Goal: Task Accomplishment & Management: Complete application form

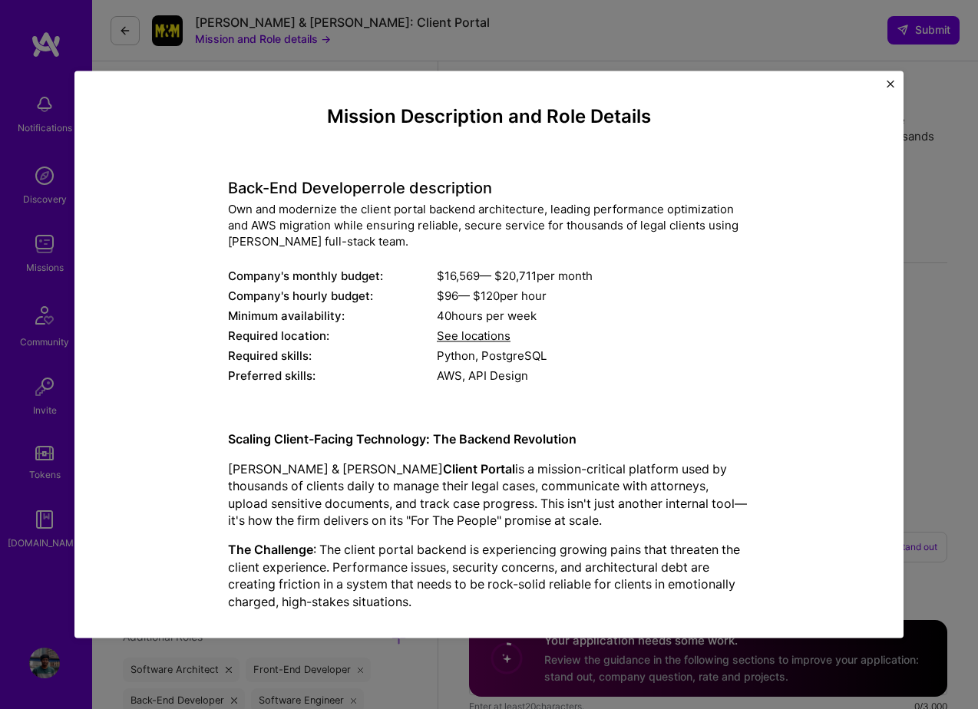
select select "GB"
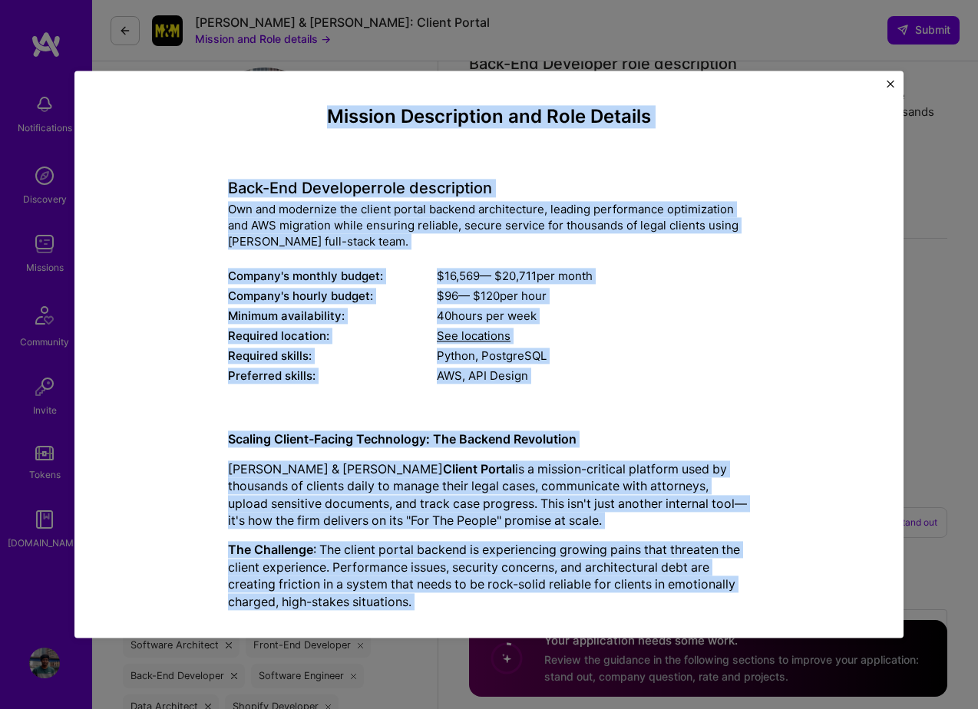
scroll to position [832, 0]
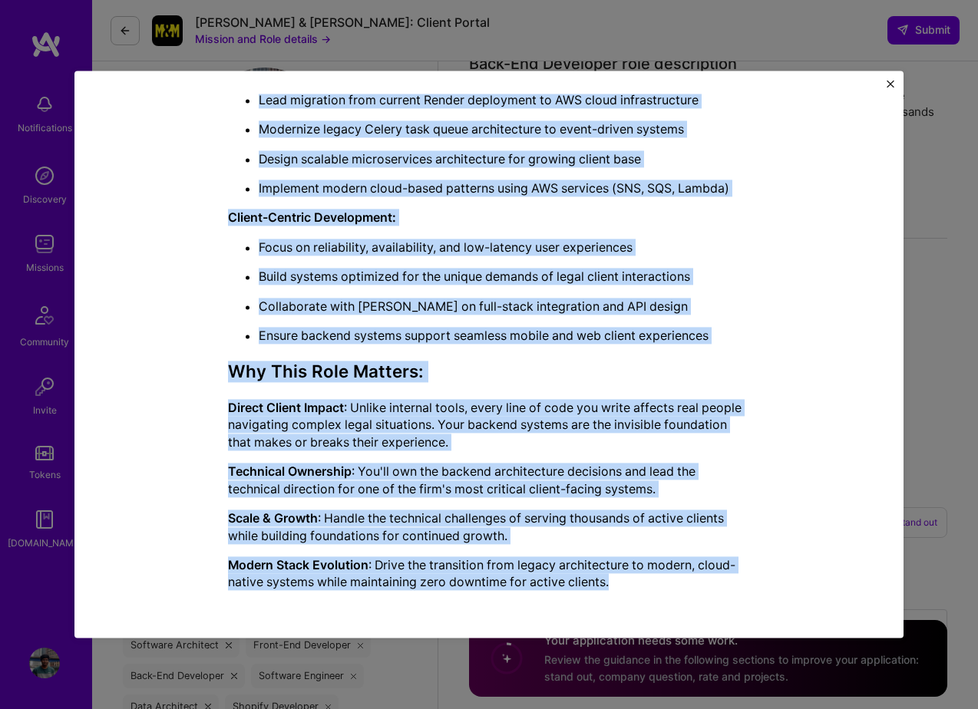
click at [900, 78] on div "Mission Description and Role Details Back-End Developer role description Own an…" at bounding box center [488, 354] width 829 height 567
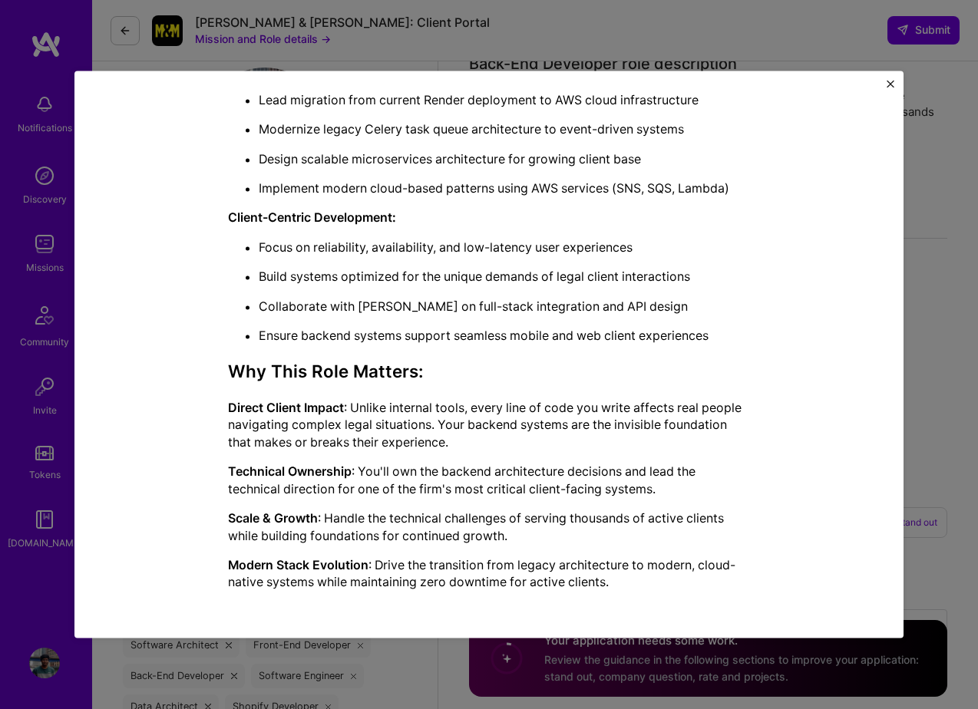
click at [884, 84] on div "Mission Description and Role Details Back-End Developer role description Own an…" at bounding box center [488, 354] width 829 height 567
click at [889, 85] on img "Close" at bounding box center [890, 84] width 8 height 8
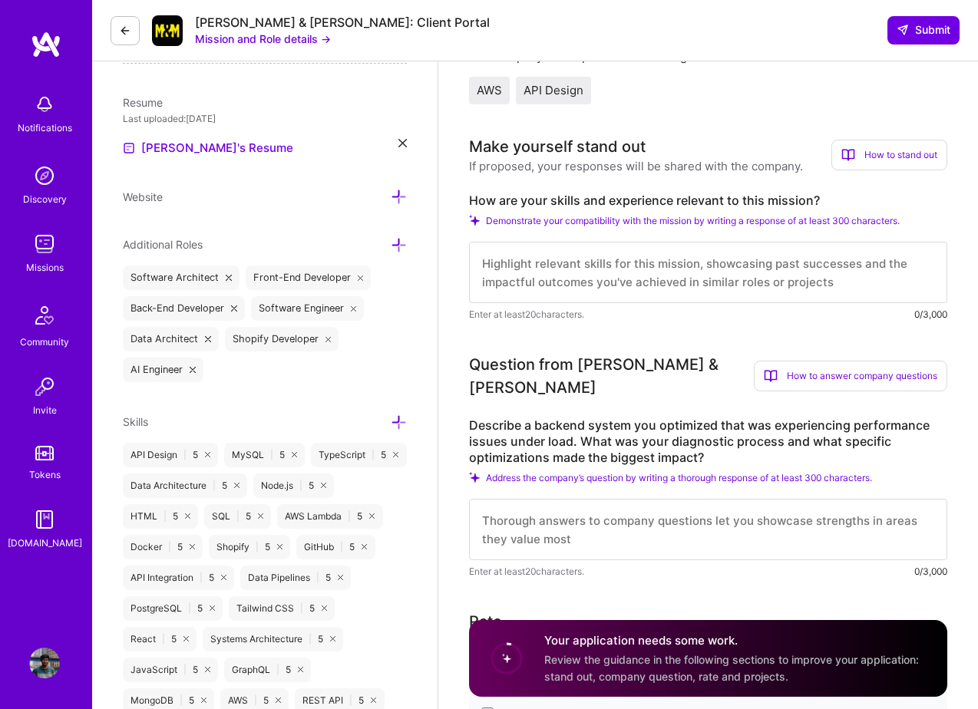
scroll to position [394, 0]
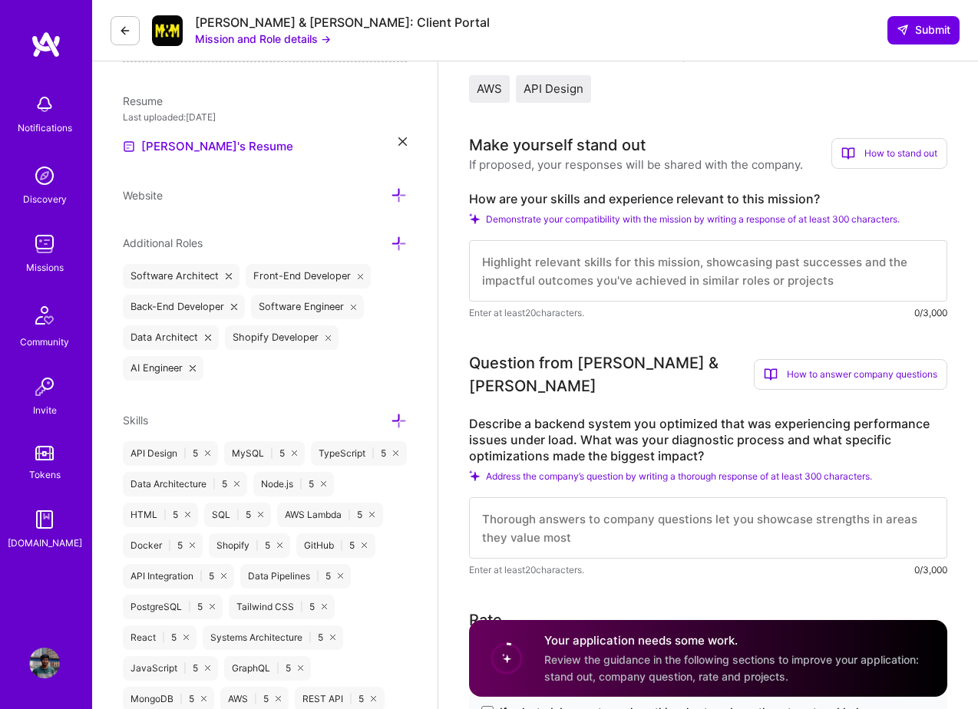
click at [580, 194] on label "How are your skills and experience relevant to this mission?" at bounding box center [708, 199] width 478 height 16
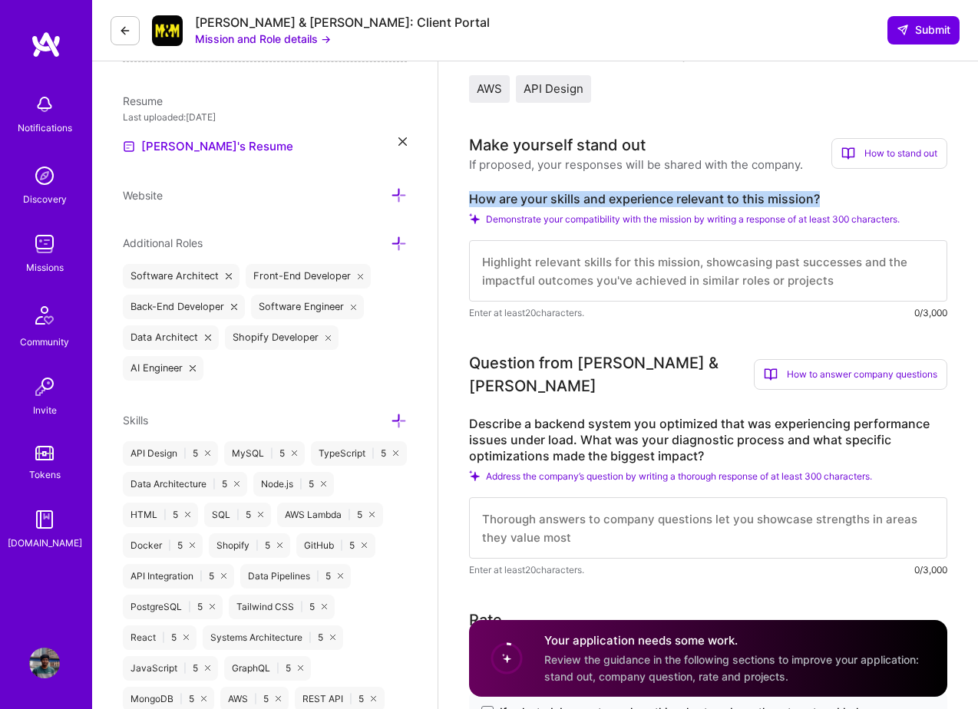
click at [580, 194] on label "How are your skills and experience relevant to this mission?" at bounding box center [708, 199] width 478 height 16
copy label "How are your skills and experience relevant to this mission?"
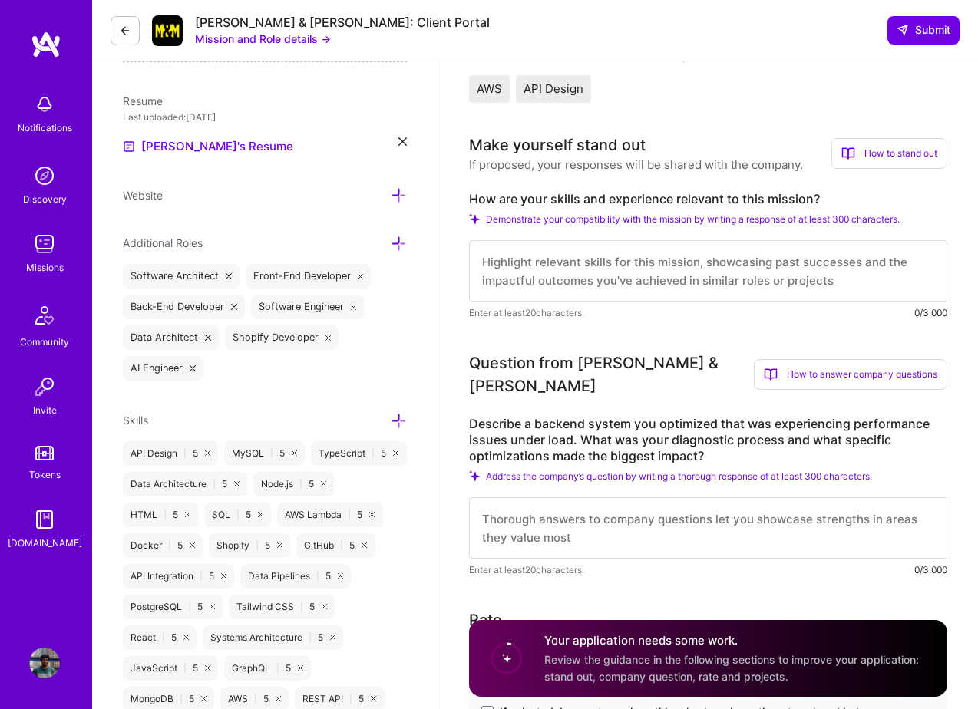
click at [712, 161] on div "If proposed, your responses will be shared with the company." at bounding box center [636, 165] width 334 height 16
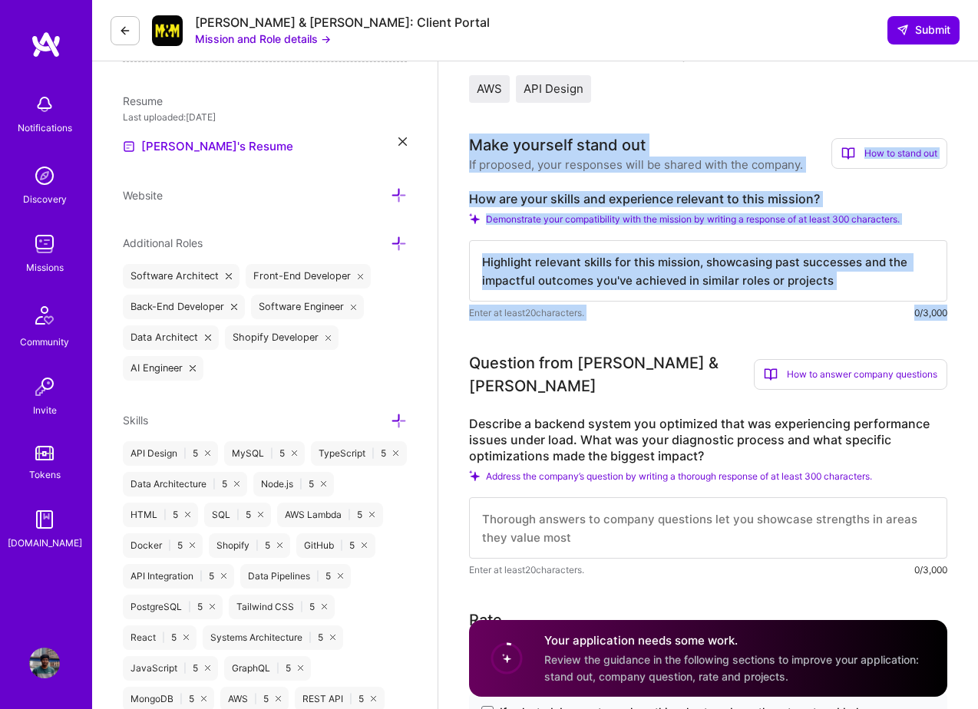
drag, startPoint x: 468, startPoint y: 134, endPoint x: 964, endPoint y: 306, distance: 524.7
copy div "Make yourself stand out If proposed, your responses will be shared with the com…"
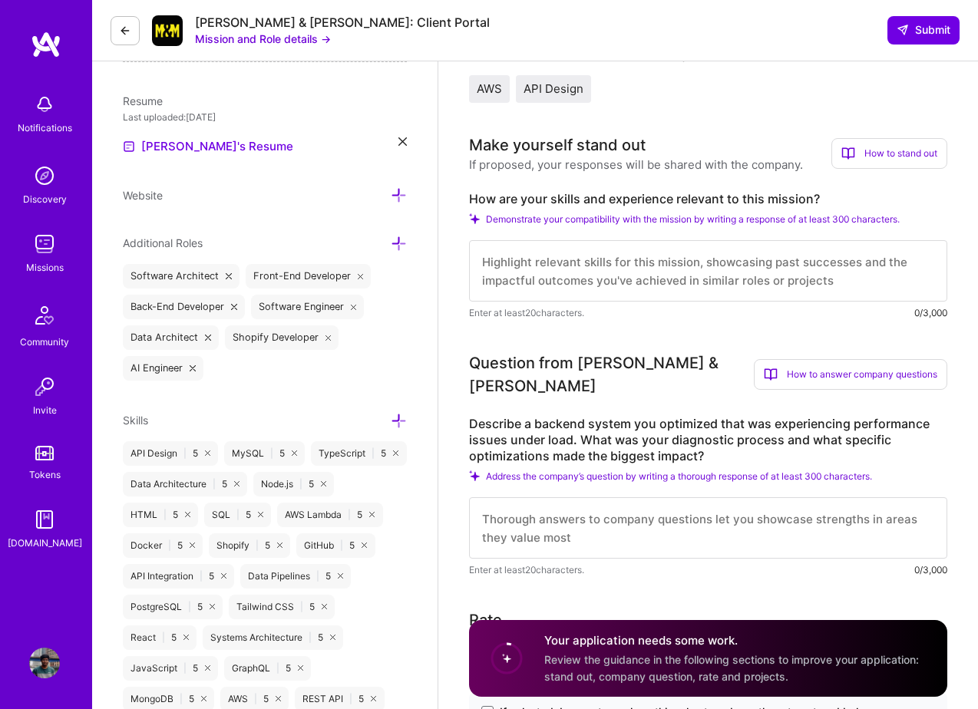
click at [576, 517] on textarea at bounding box center [708, 527] width 478 height 61
paste textarea "I have a proven track record of modernizing backend systems at scale. At Postsc…"
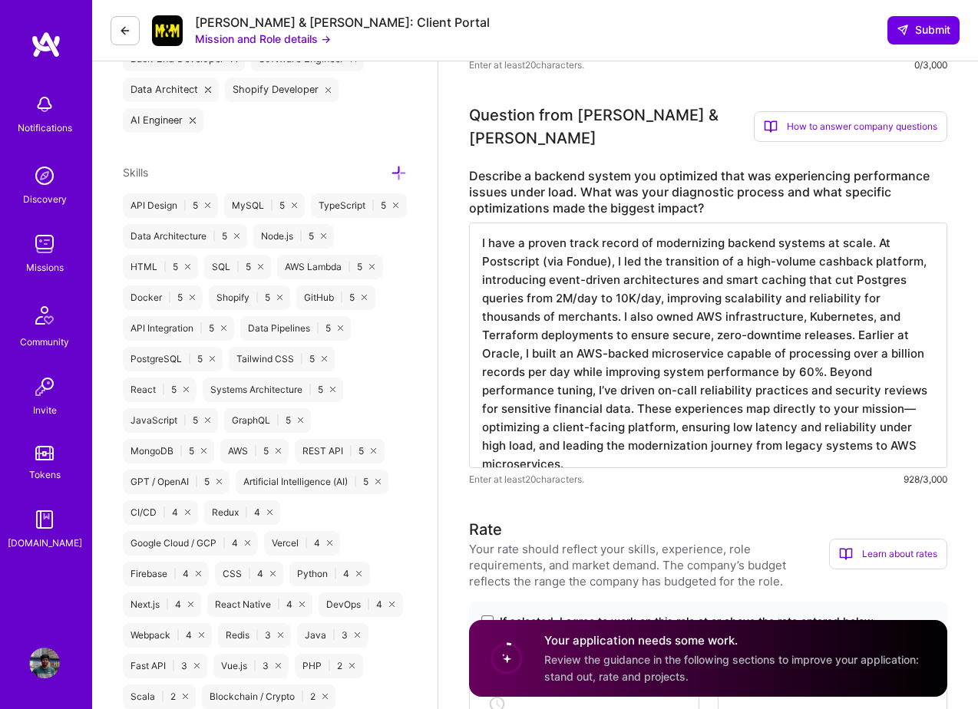
scroll to position [0, 0]
click at [761, 395] on textarea "I have a proven track record of modernizing backend systems at scale. At Postsc…" at bounding box center [708, 346] width 478 height 246
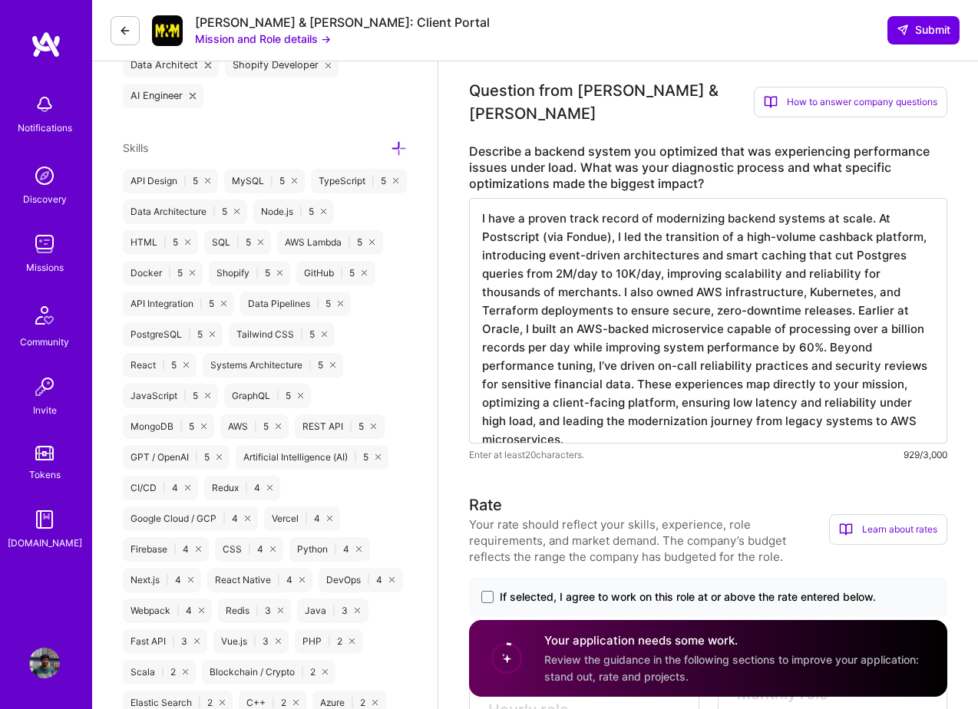
click at [686, 275] on textarea "I have a proven track record of modernizing backend systems at scale. At Postsc…" at bounding box center [708, 321] width 478 height 246
click at [682, 274] on textarea "I have a proven track record of modernizing backend systems at scale. At Postsc…" at bounding box center [708, 321] width 478 height 246
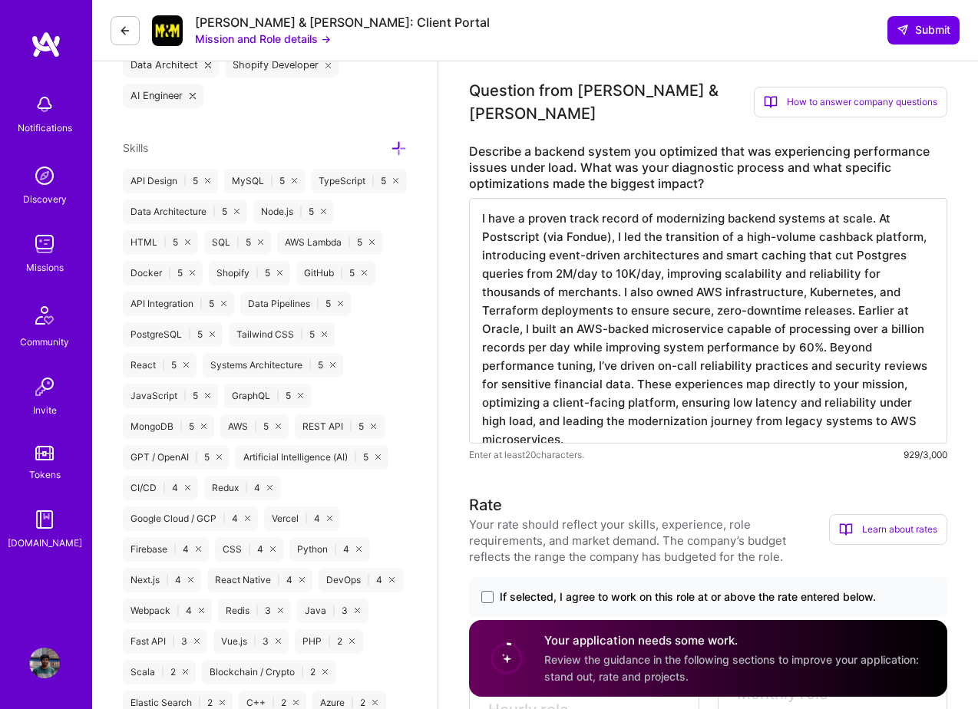
click at [617, 289] on textarea "I have a proven track record of modernizing backend systems at scale. At Postsc…" at bounding box center [708, 321] width 478 height 246
click at [701, 318] on textarea "I have a proven track record of modernizing backend systems at scale. At Postsc…" at bounding box center [708, 321] width 478 height 246
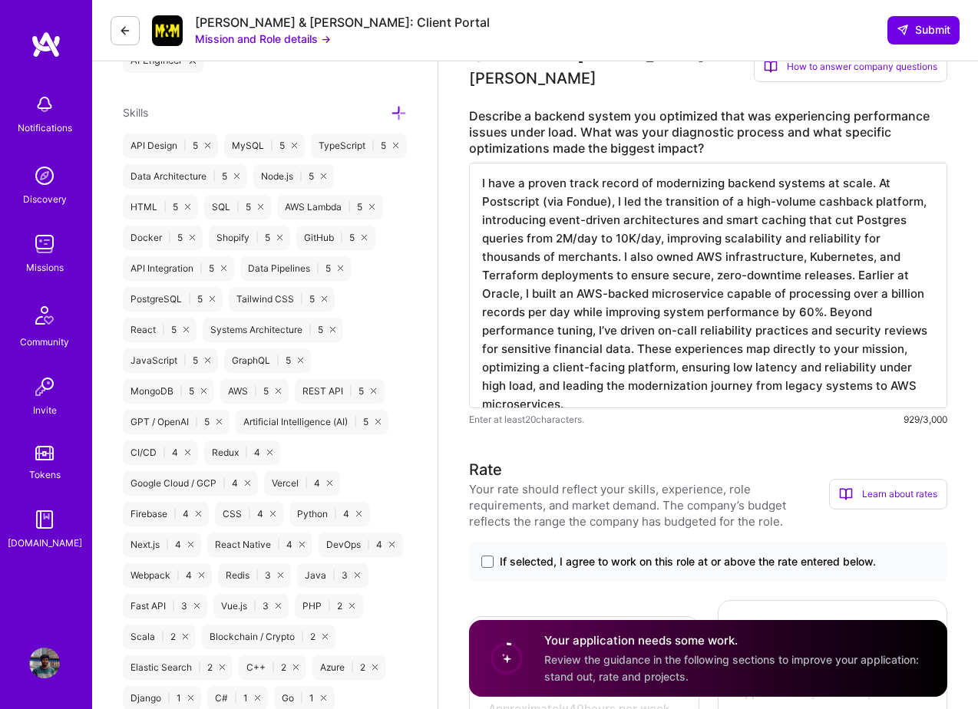
scroll to position [741, 0]
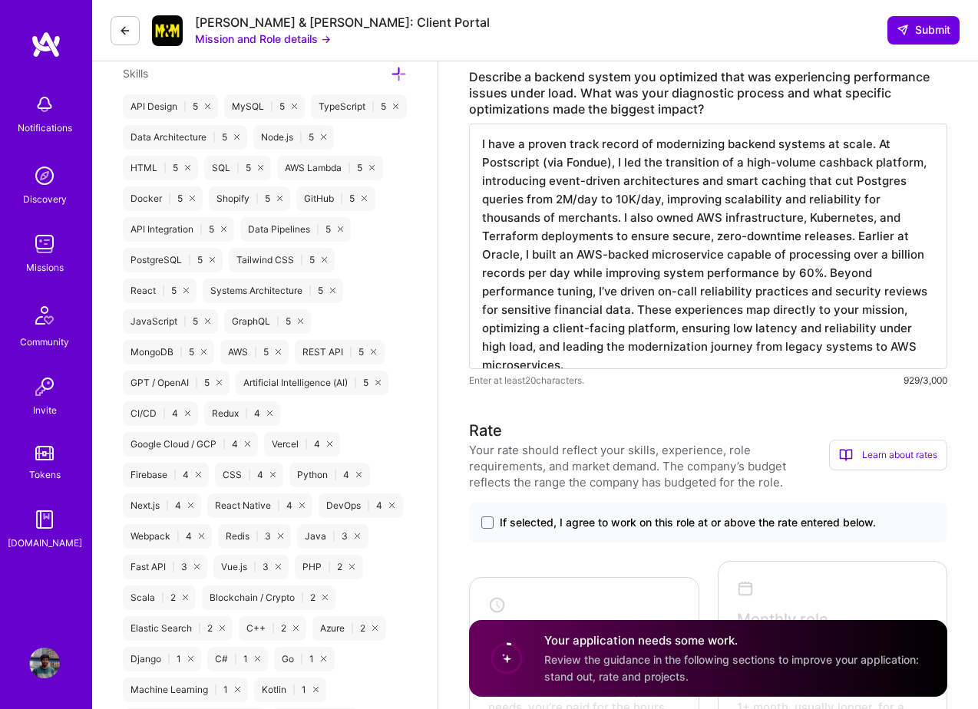
click at [878, 336] on textarea "I have a proven track record of modernizing backend systems at scale. At Postsc…" at bounding box center [708, 247] width 478 height 246
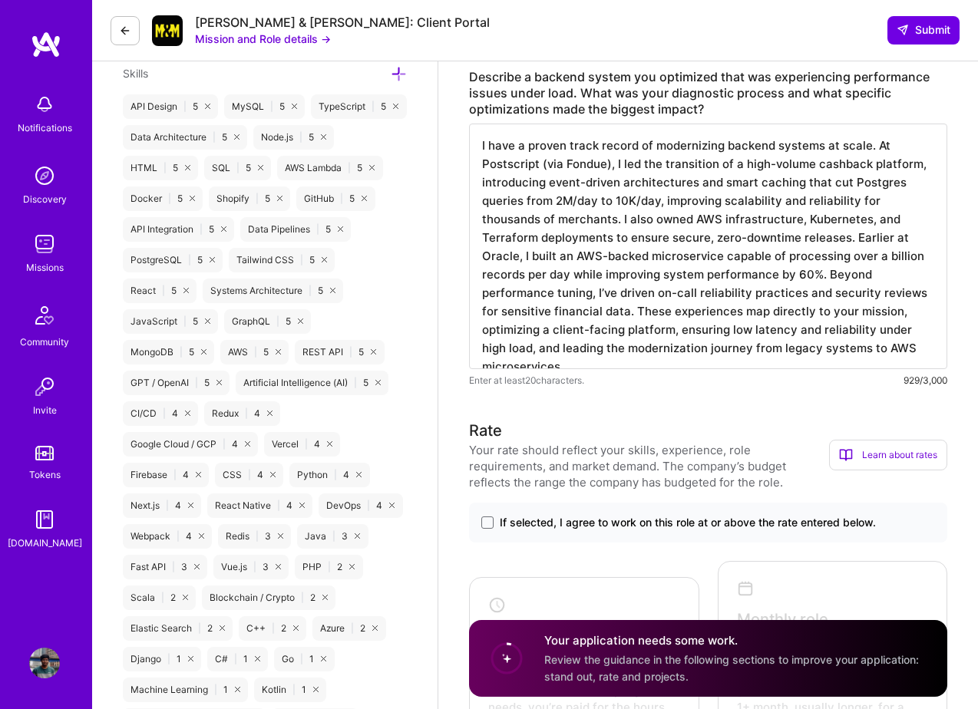
click at [933, 276] on textarea "I have a proven track record of modernizing backend systems at scale. At Postsc…" at bounding box center [708, 247] width 478 height 246
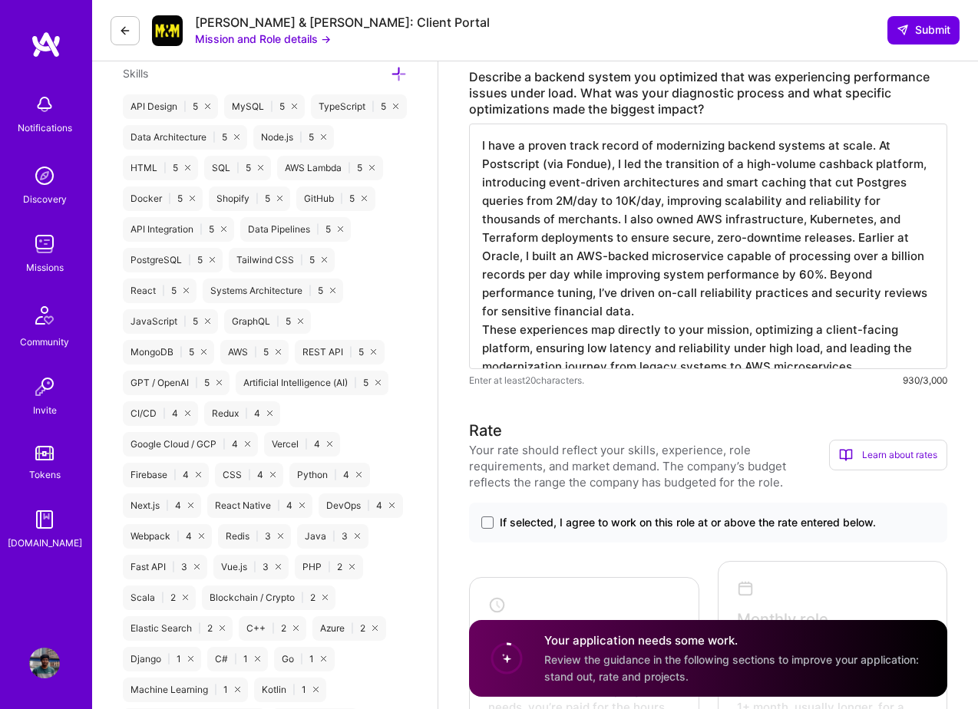
type textarea "I have a proven track record of modernizing backend systems at scale. At Postsc…"
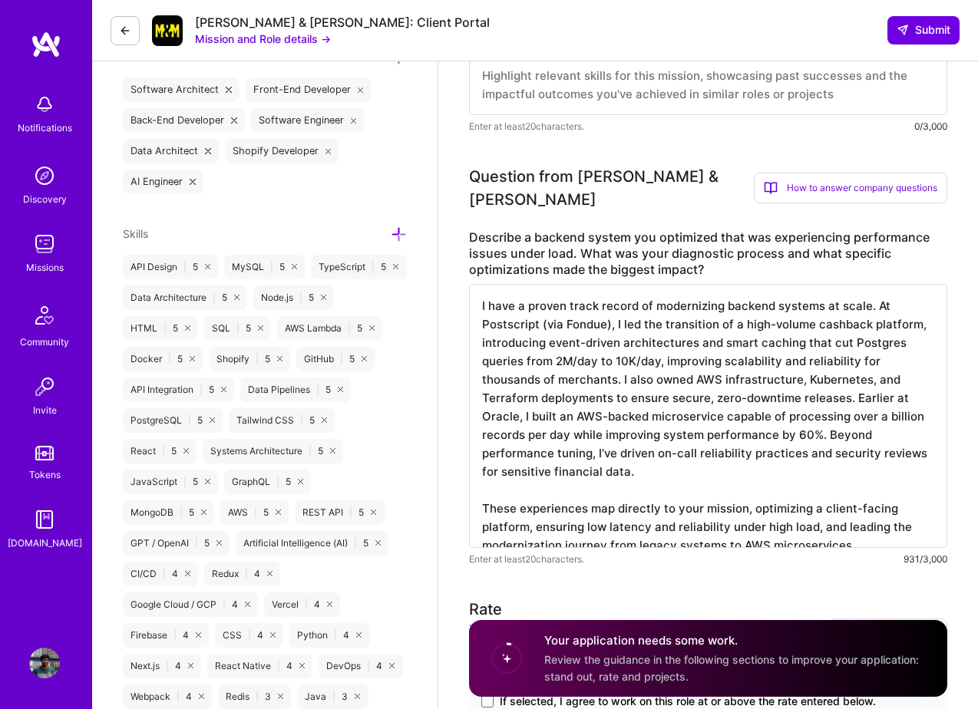
scroll to position [589, 0]
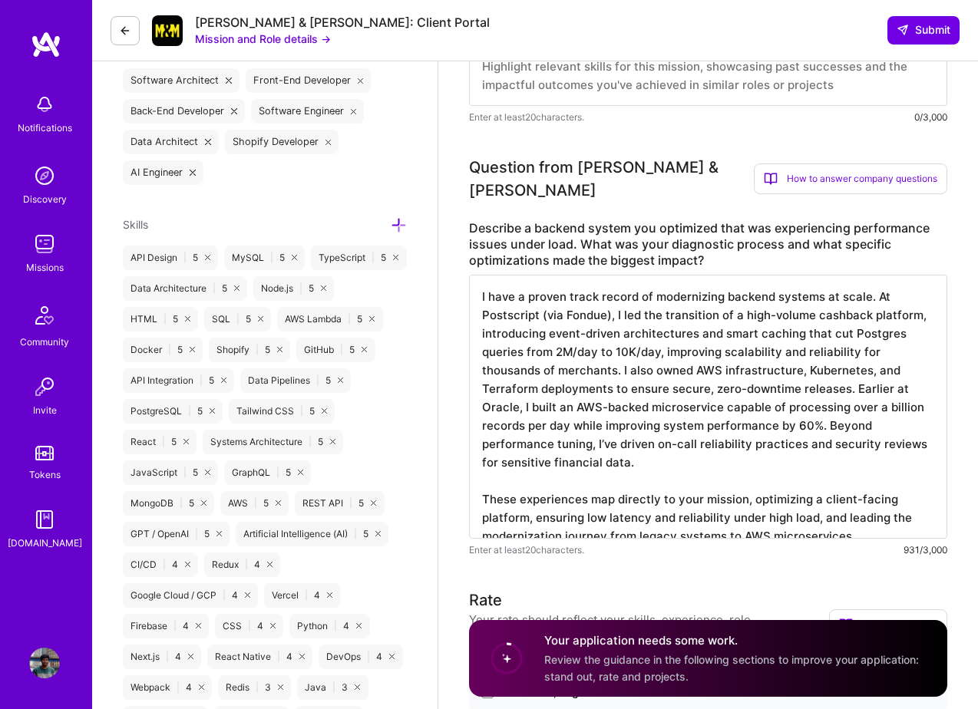
click at [761, 359] on textarea "I have a proven track record of modernizing backend systems at scale. At Postsc…" at bounding box center [708, 407] width 478 height 264
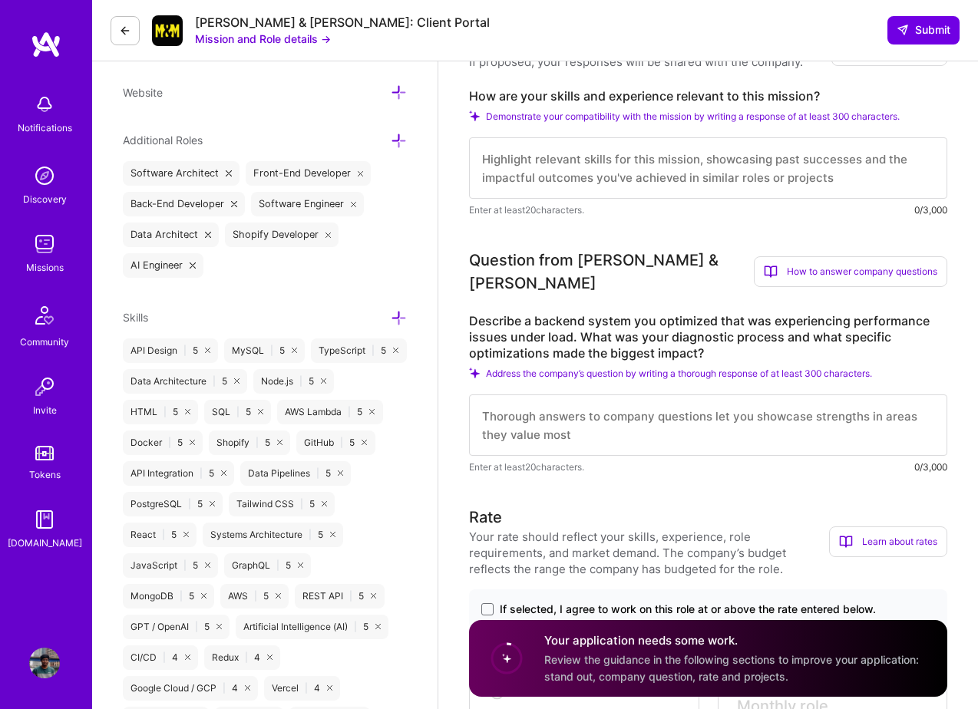
scroll to position [394, 0]
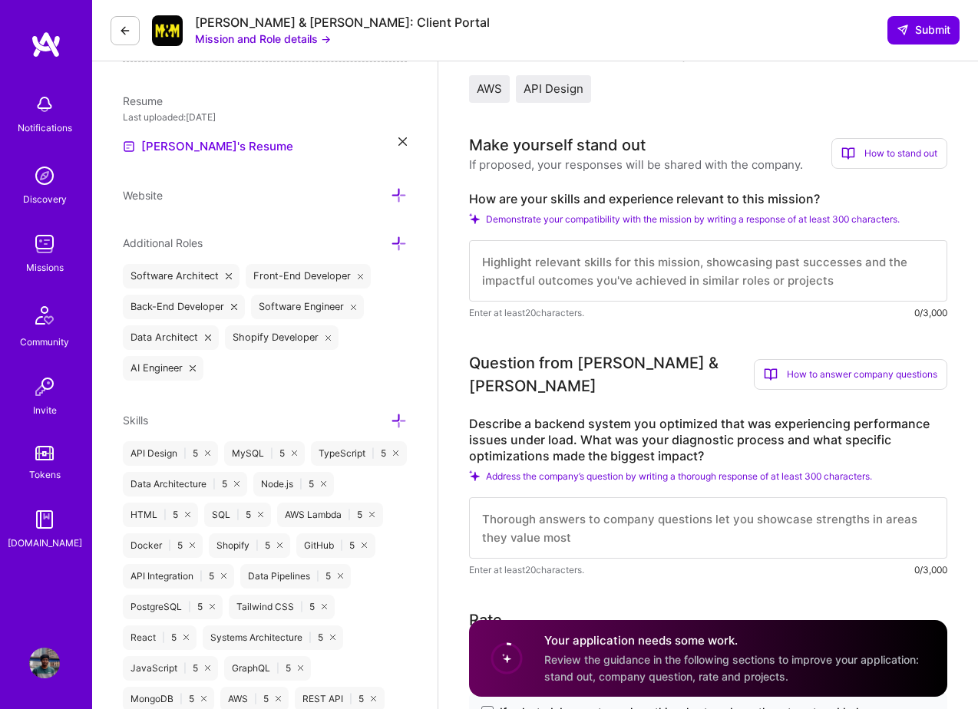
click at [603, 259] on textarea at bounding box center [708, 270] width 478 height 61
paste textarea "I have a proven track record of modernizing backend systems at scale. At Postsc…"
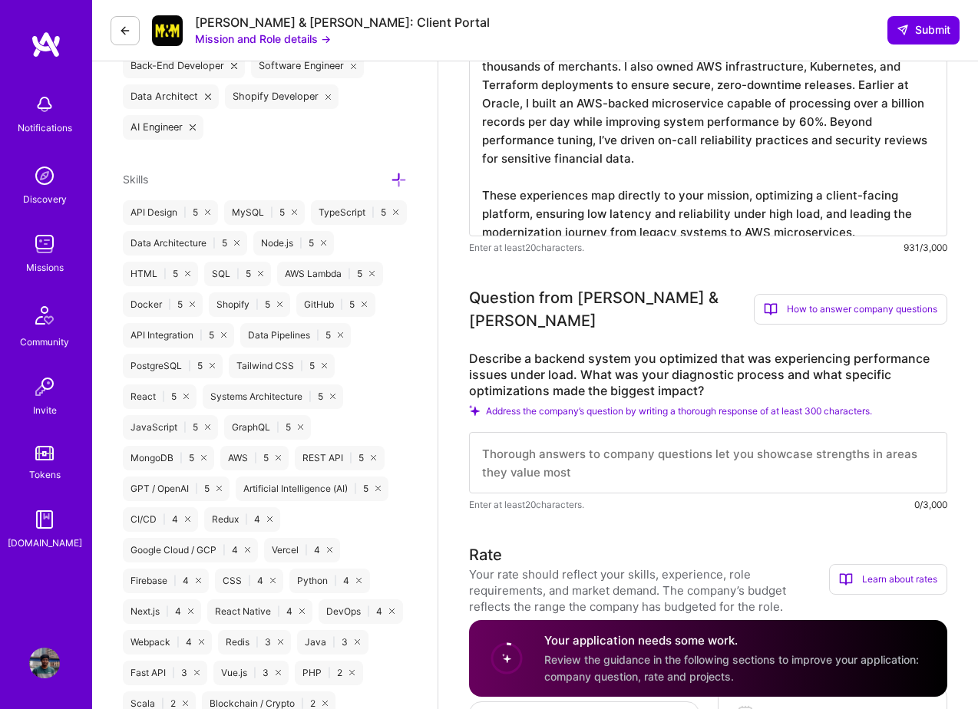
scroll to position [642, 0]
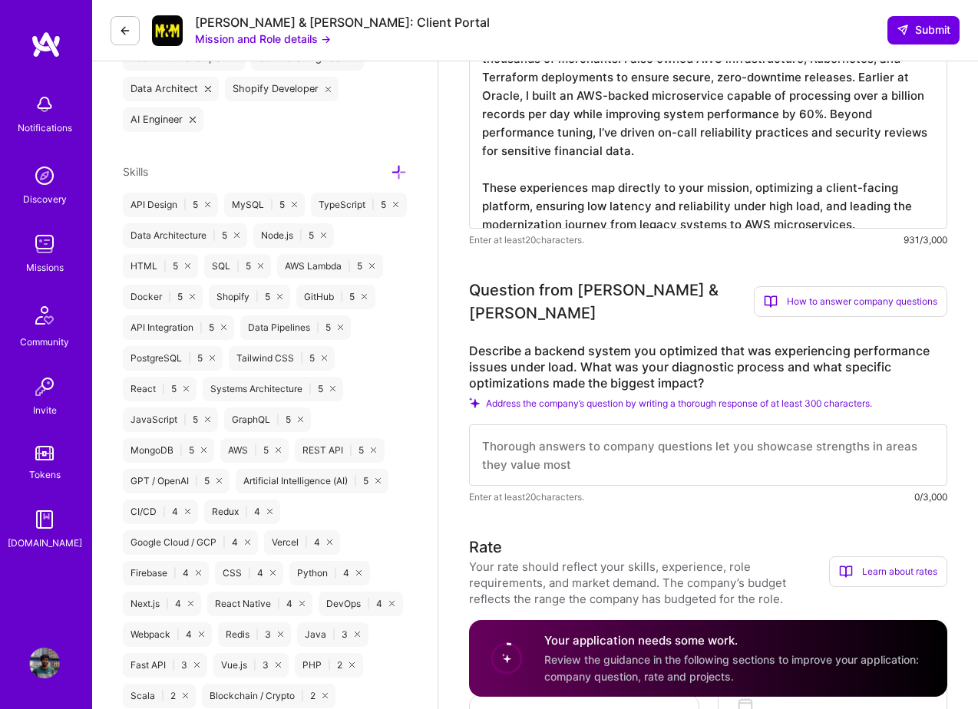
type textarea "I have a proven track record of modernizing backend systems at scale. At Postsc…"
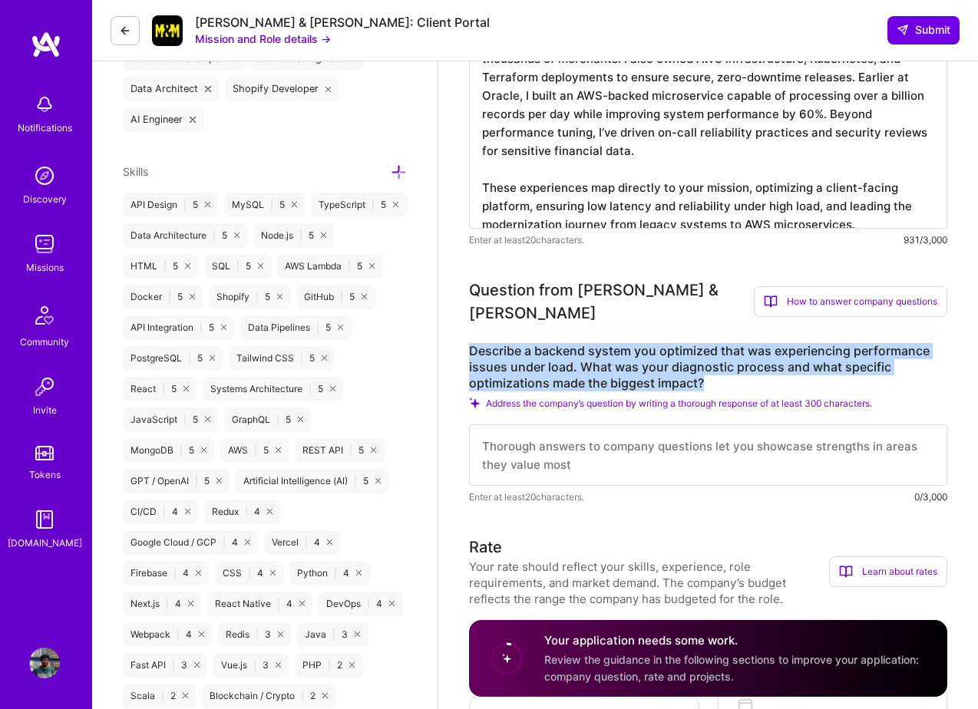
drag, startPoint x: 705, startPoint y: 363, endPoint x: 474, endPoint y: 318, distance: 236.0
click at [474, 318] on div "Question from Morgan & Morgan How to answer company questions Mastering company…" at bounding box center [708, 392] width 478 height 226
copy label "Describe a backend system you optimized that was experiencing performance issue…"
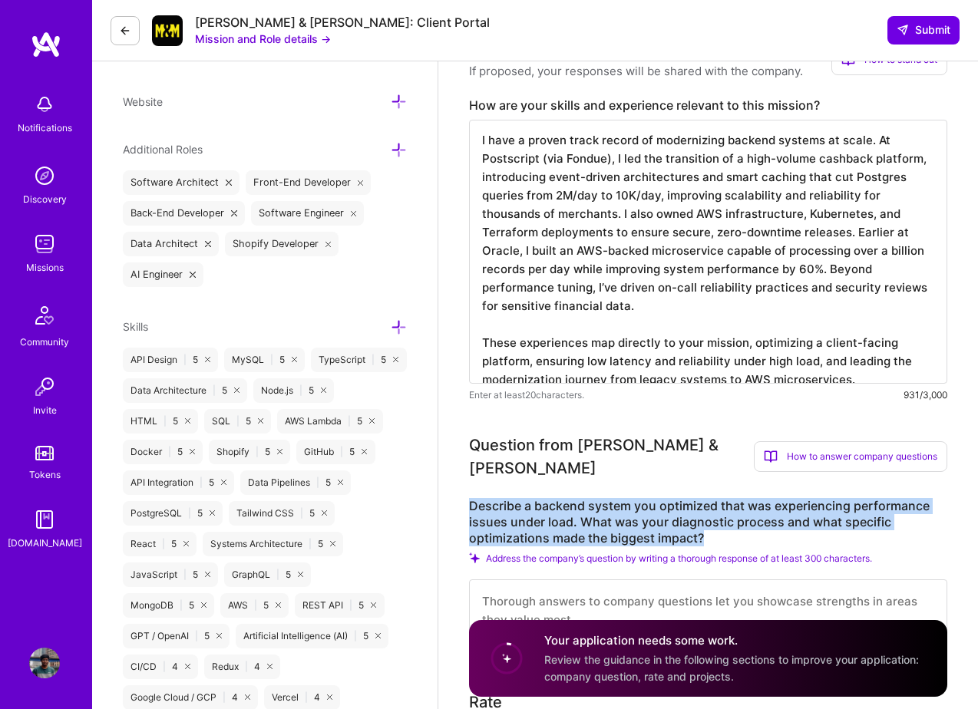
scroll to position [493, 0]
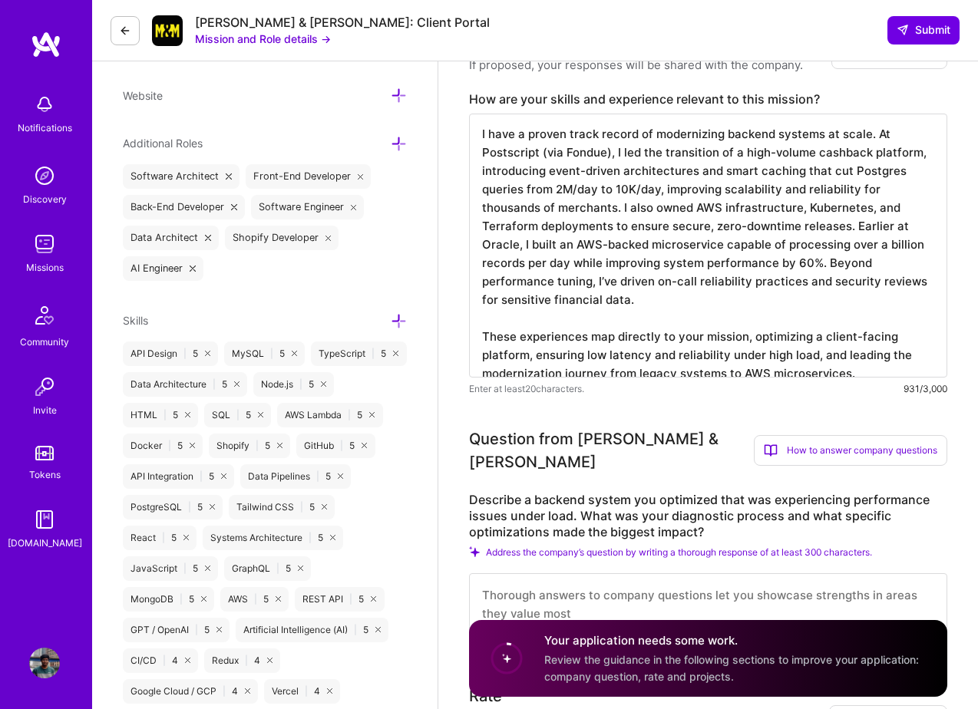
click at [537, 282] on textarea "I have a proven track record of modernizing backend systems at scale. At Postsc…" at bounding box center [708, 246] width 478 height 264
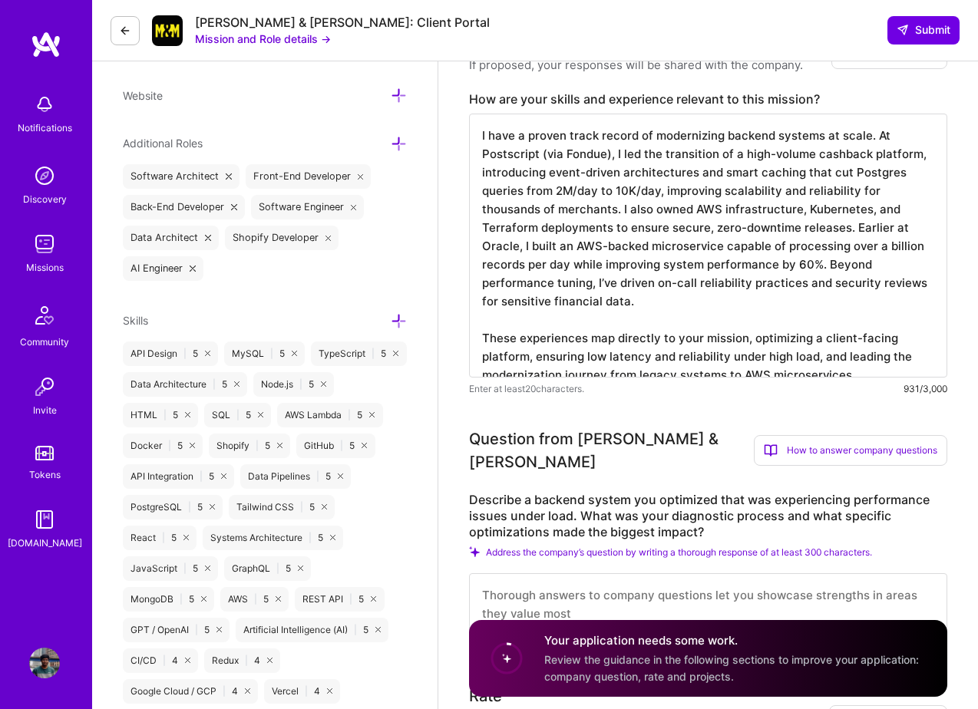
click at [599, 262] on textarea "I have a proven track record of modernizing backend systems at scale. At Postsc…" at bounding box center [708, 246] width 478 height 264
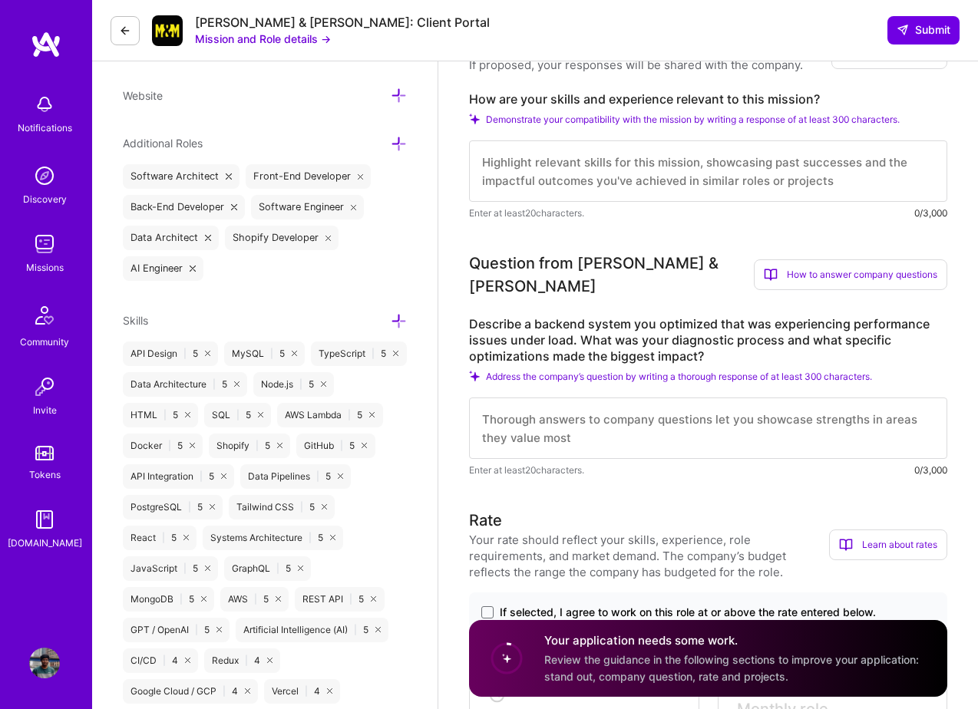
paste textarea "I bring 9+ years of full-stack development experience with a strong focus on ba…"
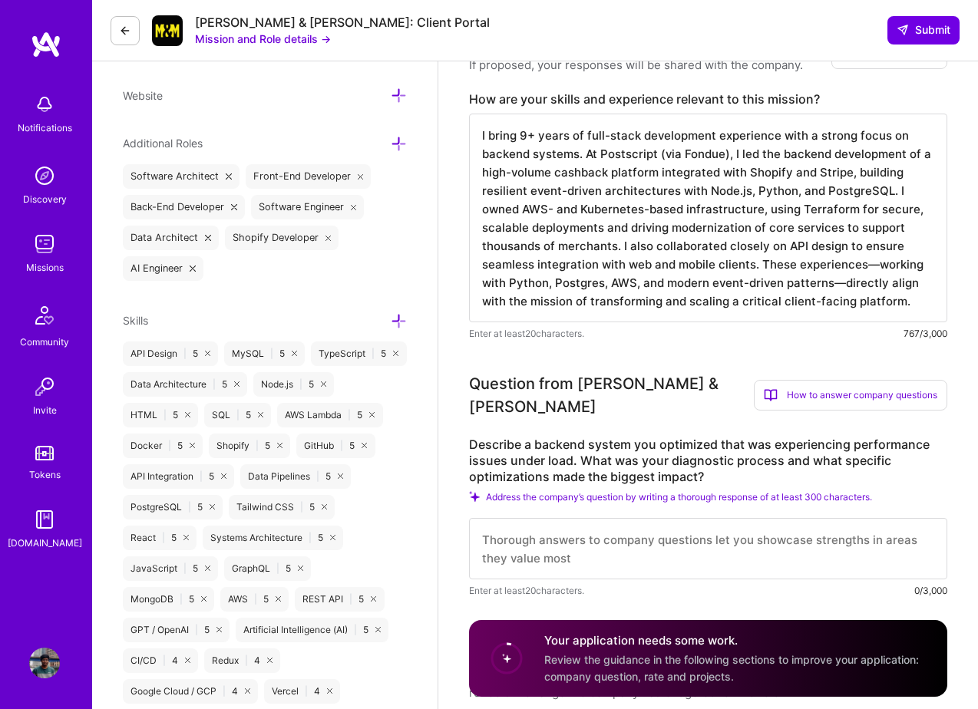
click at [585, 154] on textarea "I bring 9+ years of full-stack development experience with a strong focus on ba…" at bounding box center [708, 218] width 478 height 209
click at [823, 181] on textarea "I bring 9+ years of full-stack development experience with a strong focus on ba…" at bounding box center [708, 218] width 478 height 209
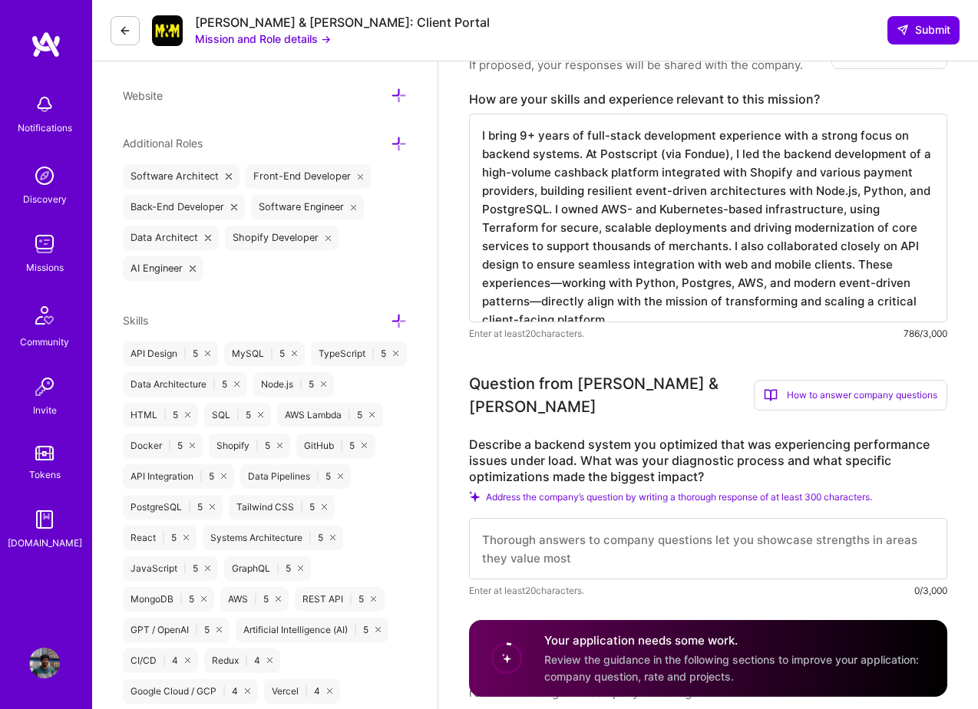
click at [858, 190] on textarea "I bring 9+ years of full-stack development experience with a strong focus on ba…" at bounding box center [708, 218] width 478 height 209
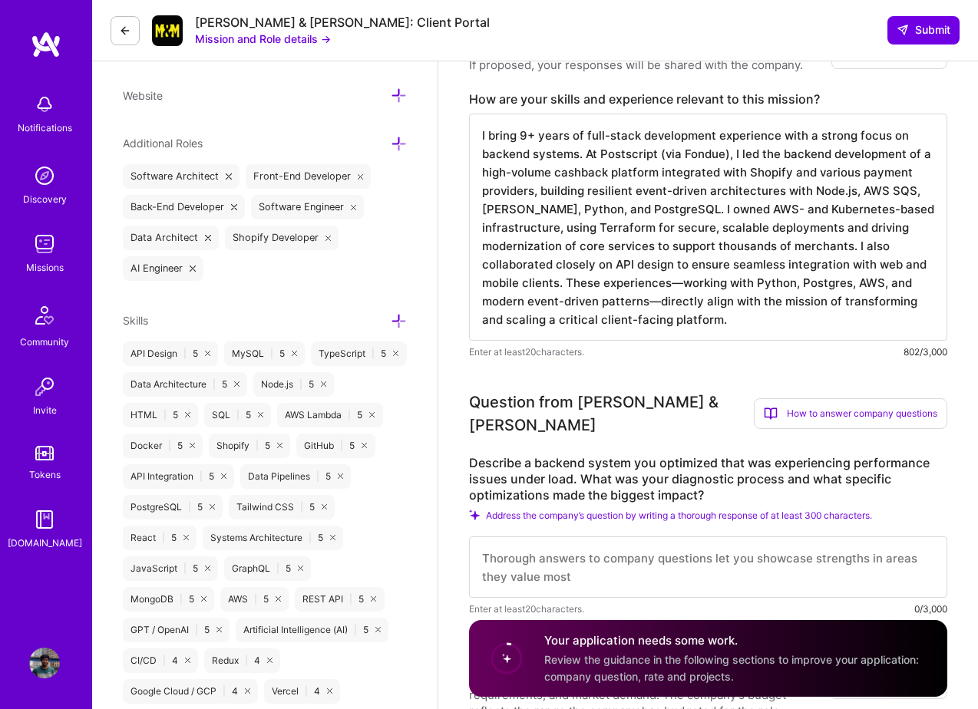
click at [734, 209] on textarea "I bring 9+ years of full-stack development experience with a strong focus on ba…" at bounding box center [708, 227] width 478 height 227
click at [676, 209] on textarea "I bring 9+ years of full-stack development experience with a strong focus on ba…" at bounding box center [708, 227] width 478 height 227
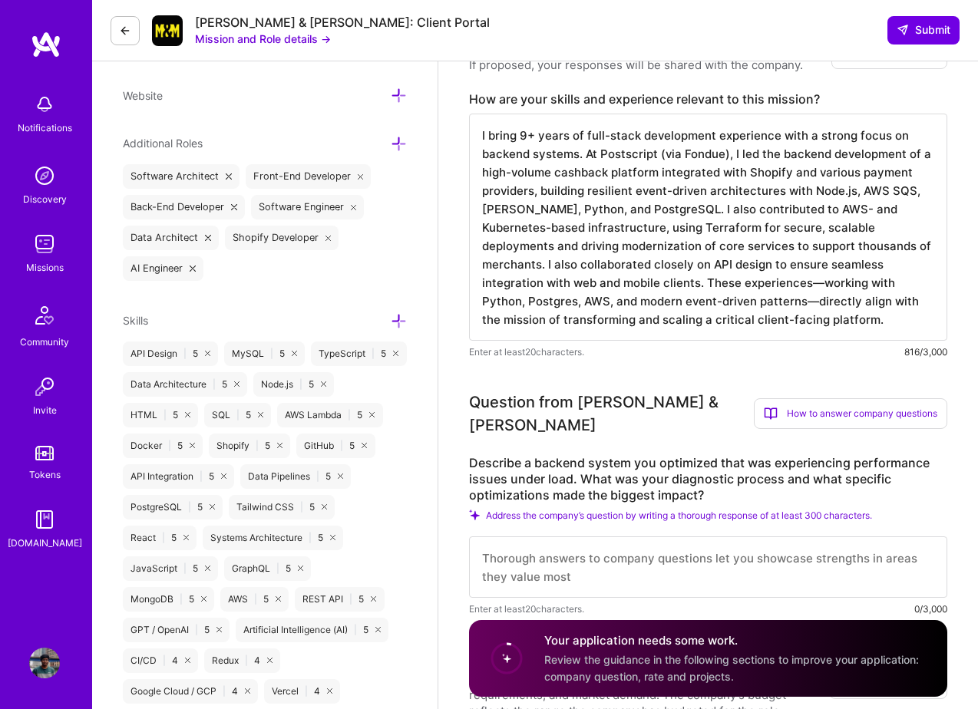
click at [804, 209] on textarea "I bring 9+ years of full-stack development experience with a strong focus on ba…" at bounding box center [708, 227] width 478 height 227
click at [754, 207] on textarea "I bring 9+ years of full-stack development experience with a strong focus on ba…" at bounding box center [708, 227] width 478 height 227
click at [826, 205] on textarea "I bring 9+ years of full-stack development experience with a strong focus on ba…" at bounding box center [708, 227] width 478 height 227
click at [546, 264] on textarea "I bring 9+ years of full-stack development experience with a strong focus on ba…" at bounding box center [708, 227] width 478 height 227
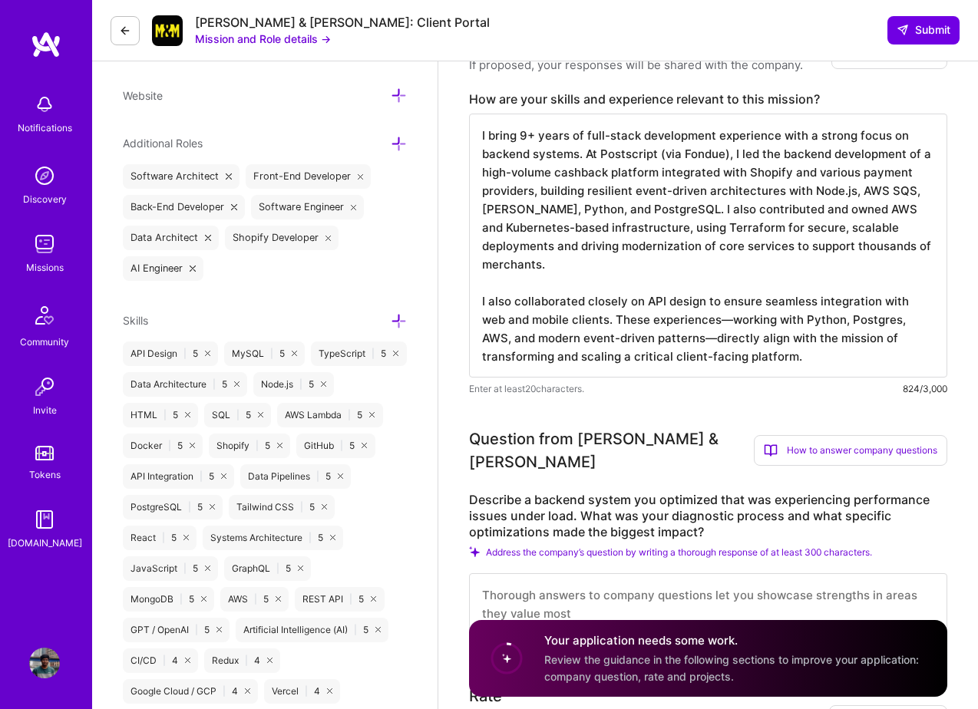
scroll to position [2, 0]
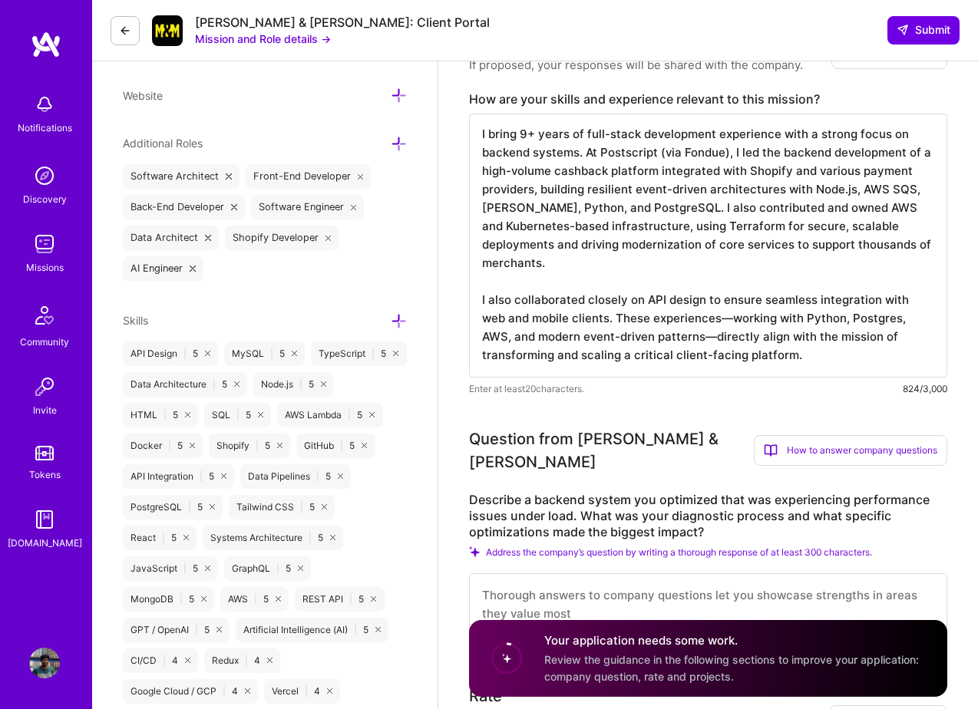
click at [658, 205] on textarea "I bring 9+ years of full-stack development experience with a strong focus on ba…" at bounding box center [708, 246] width 478 height 264
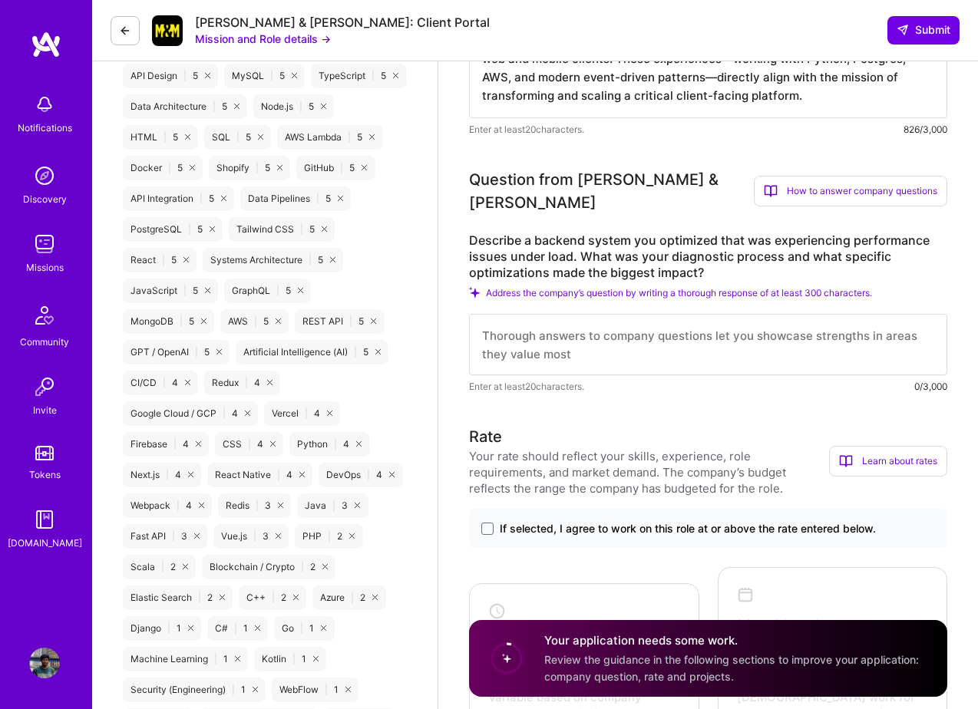
scroll to position [771, 0]
type textarea "I bring 9+ years of full-stack development experience with a strong focus on ba…"
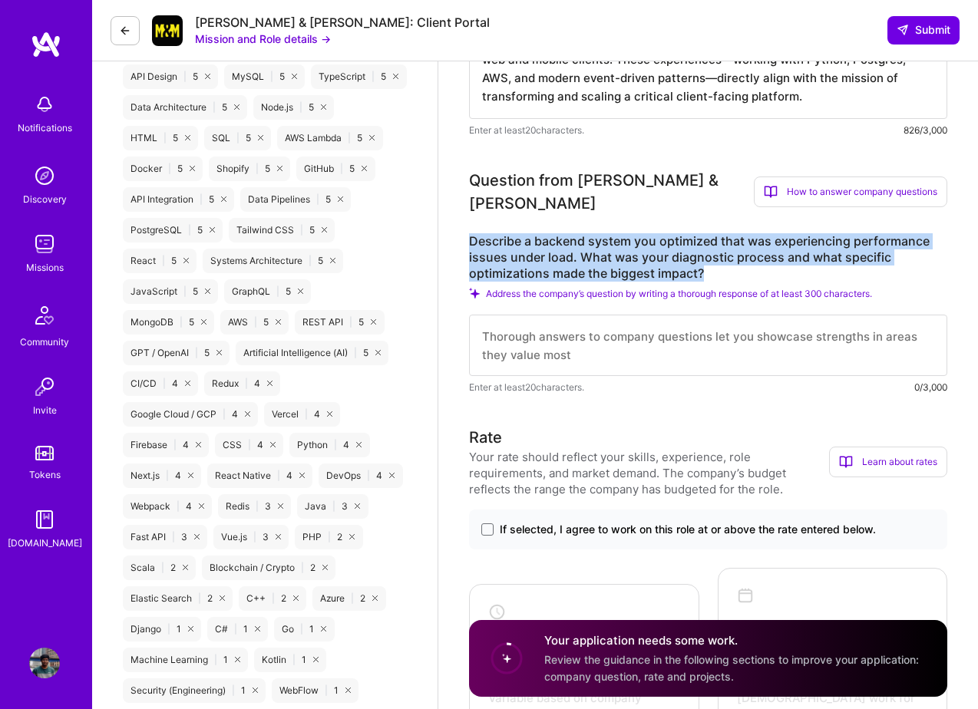
drag, startPoint x: 718, startPoint y: 255, endPoint x: 451, endPoint y: 221, distance: 268.4
copy label "Describe a backend system you optimized that was experiencing performance issue…"
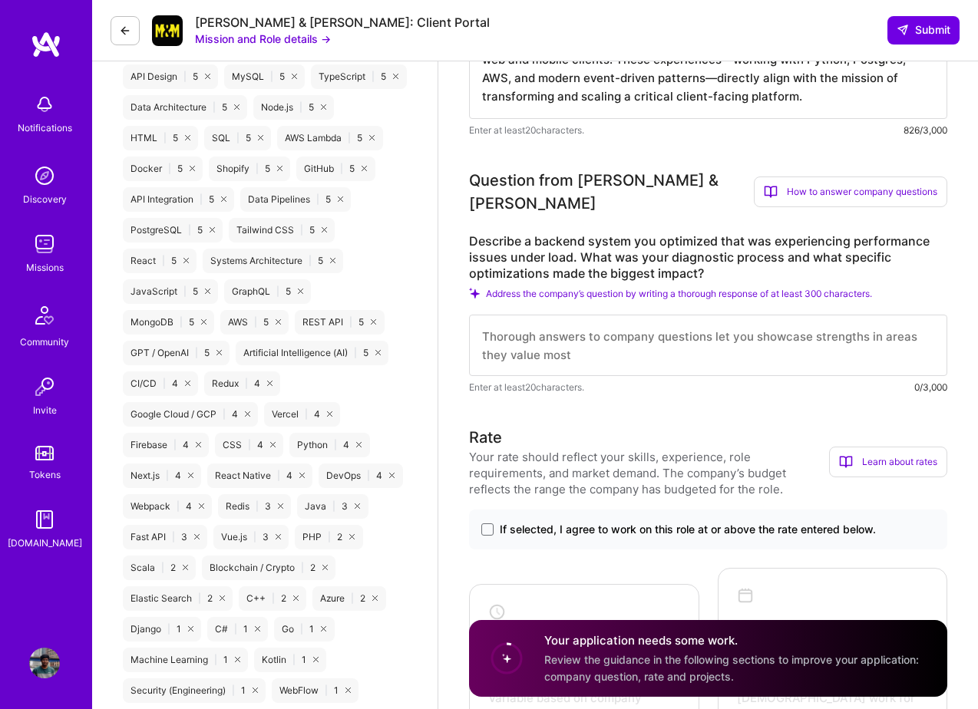
click at [584, 328] on textarea at bounding box center [708, 345] width 478 height 61
paste textarea "At Fondue (later acquired by Postscript), our cashback platform began experienc…"
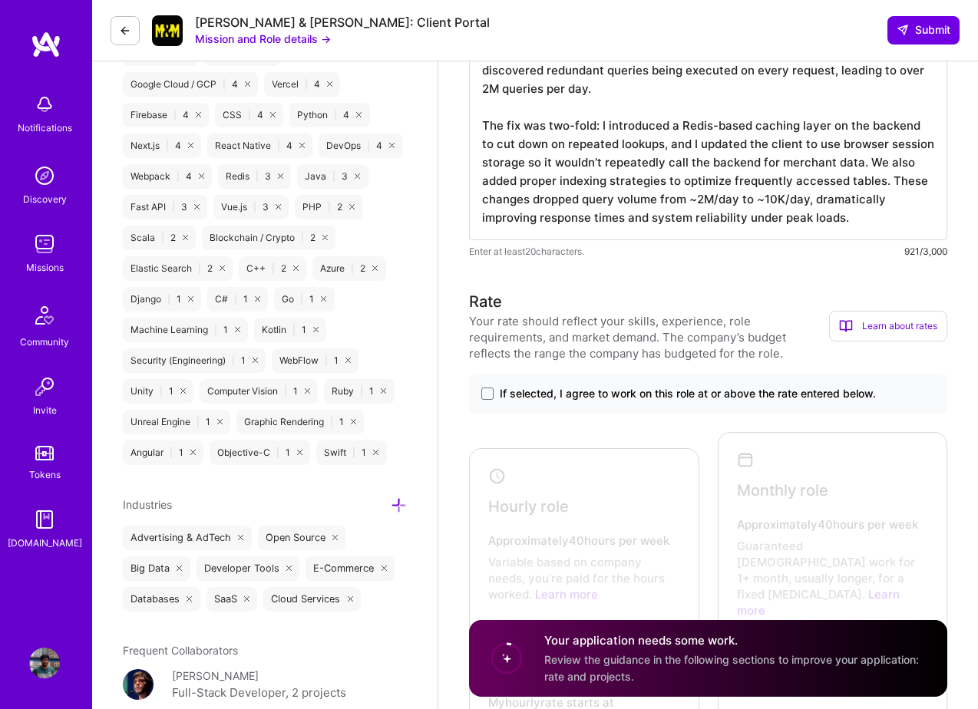
scroll to position [1117, 0]
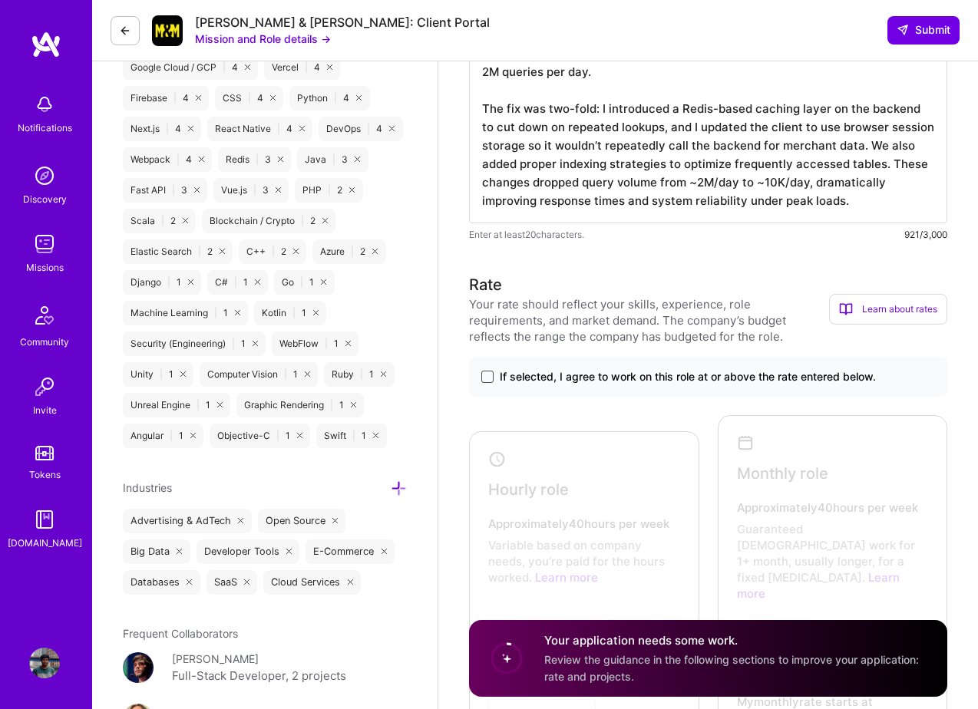
type textarea "At Fondue (later acquired by Postscript), our cashback platform began experienc…"
click at [490, 371] on span at bounding box center [487, 377] width 12 height 12
click at [0, 0] on input "If selected, I agree to work on this role at or above the rate entered below." at bounding box center [0, 0] width 0 height 0
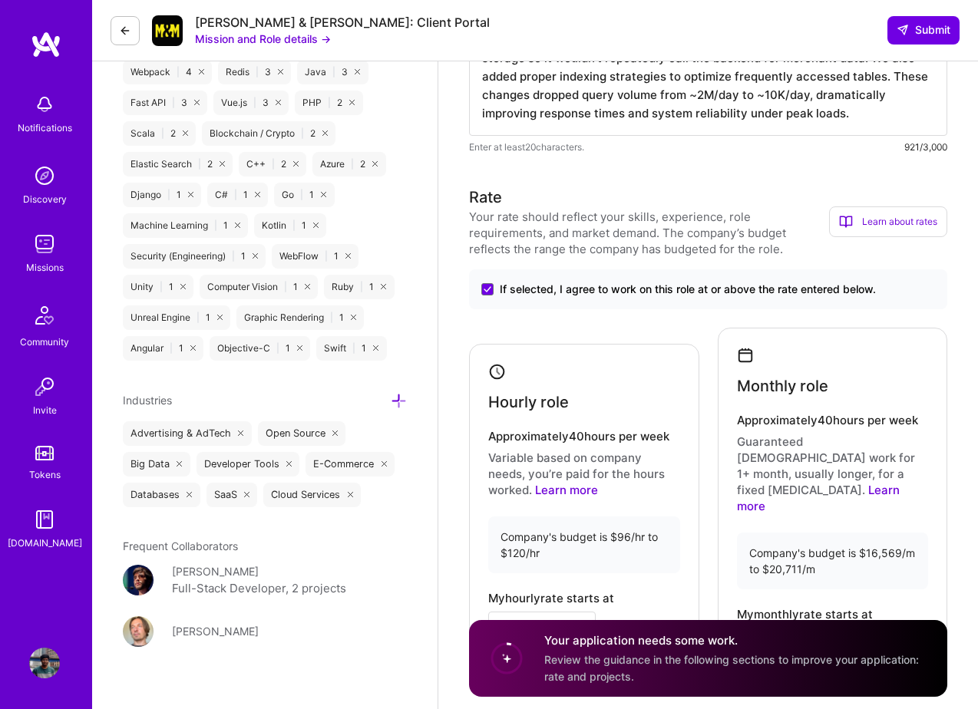
scroll to position [1280, 0]
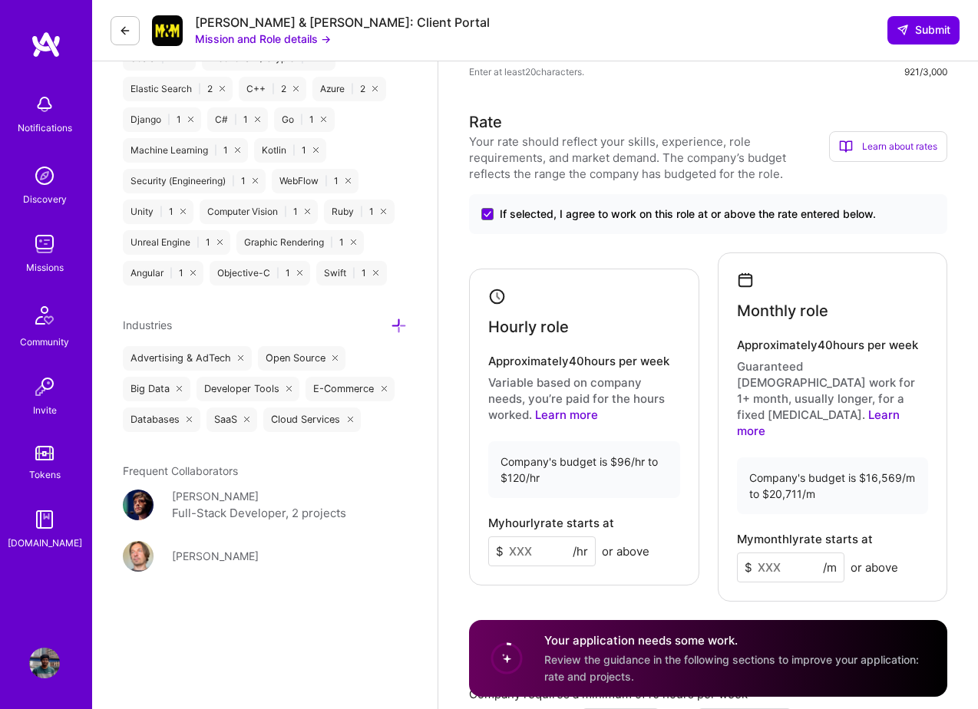
click at [546, 536] on input at bounding box center [541, 551] width 107 height 30
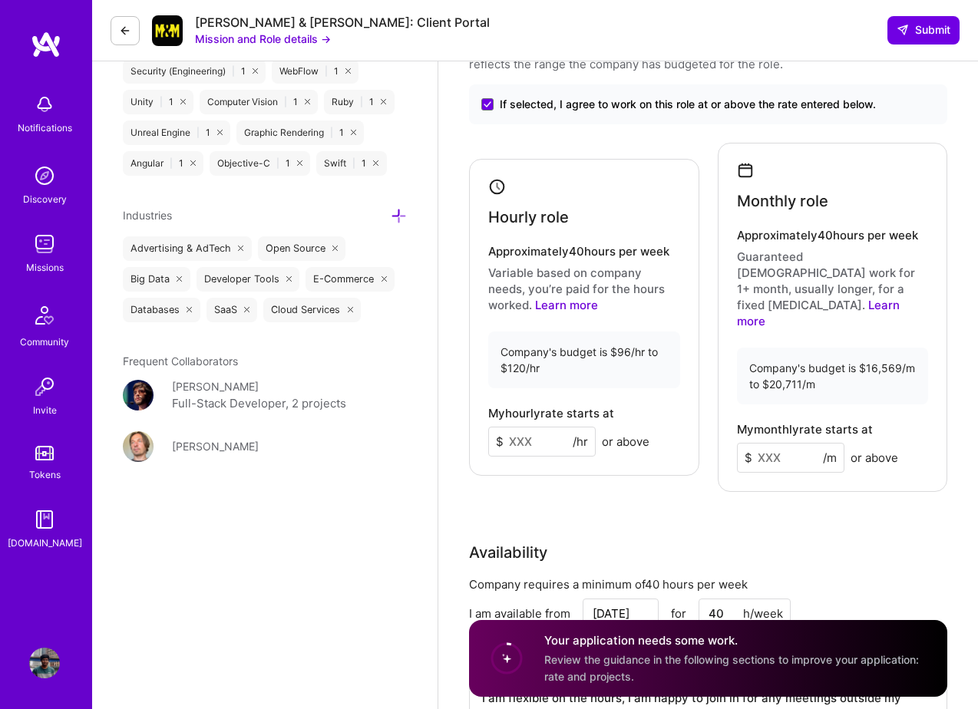
scroll to position [1391, 0]
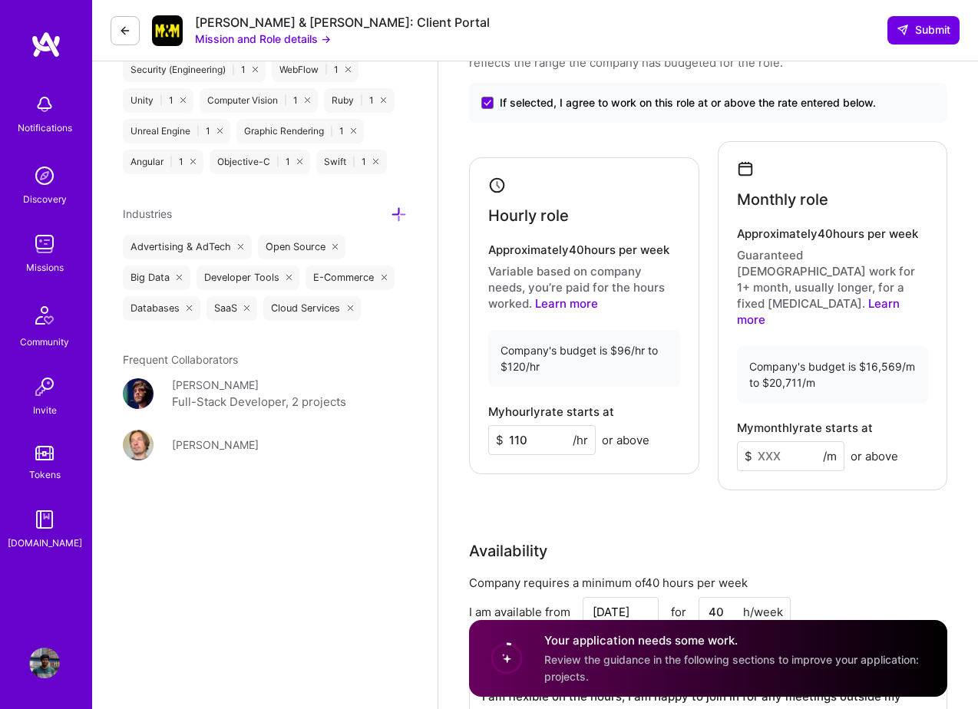
type input "110"
click at [766, 441] on input at bounding box center [790, 456] width 107 height 30
type input "18000"
click at [790, 445] on div "Rate Your rate should reflect your skills, experience, role requirements, and m…" at bounding box center [708, 377] width 478 height 757
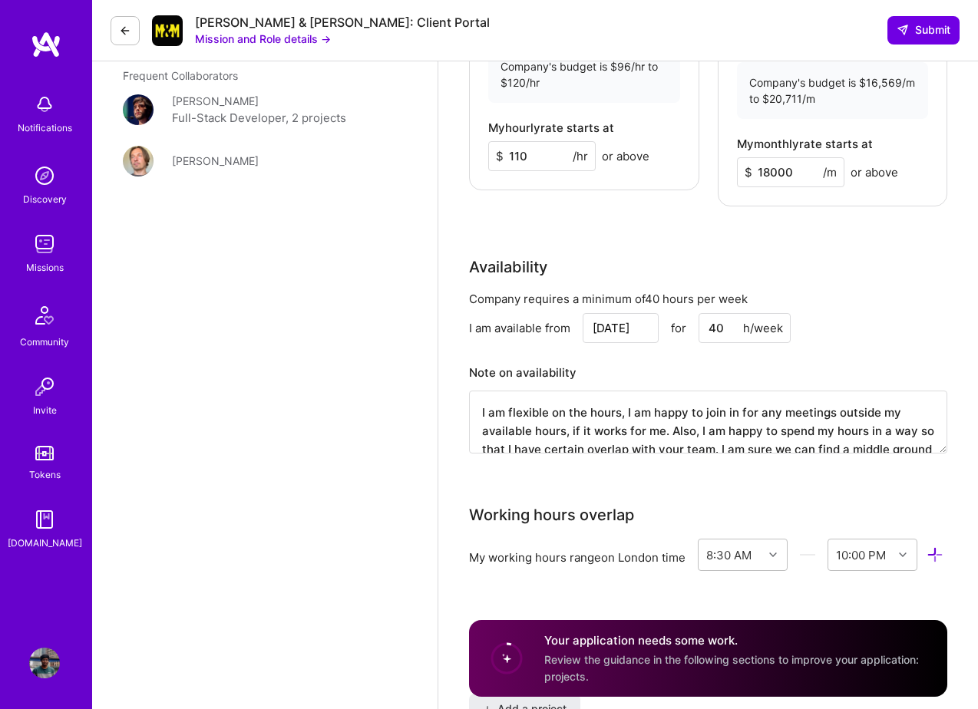
scroll to position [1695, 0]
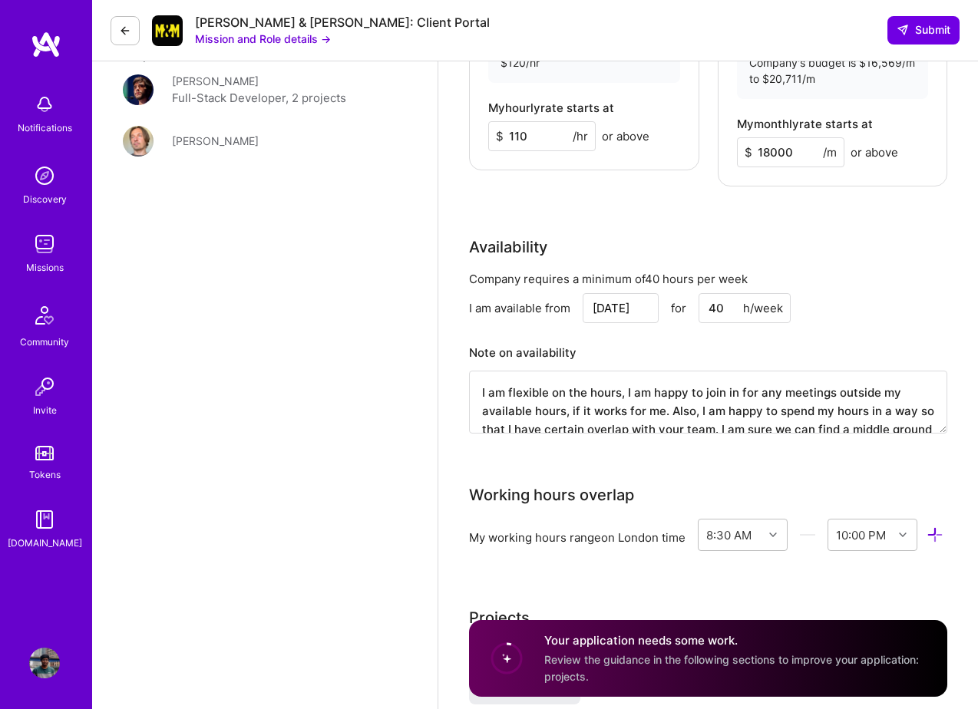
click at [725, 371] on textarea "I am flexible on the hours, I am happy to join in for any meetings outside my a…" at bounding box center [708, 402] width 478 height 63
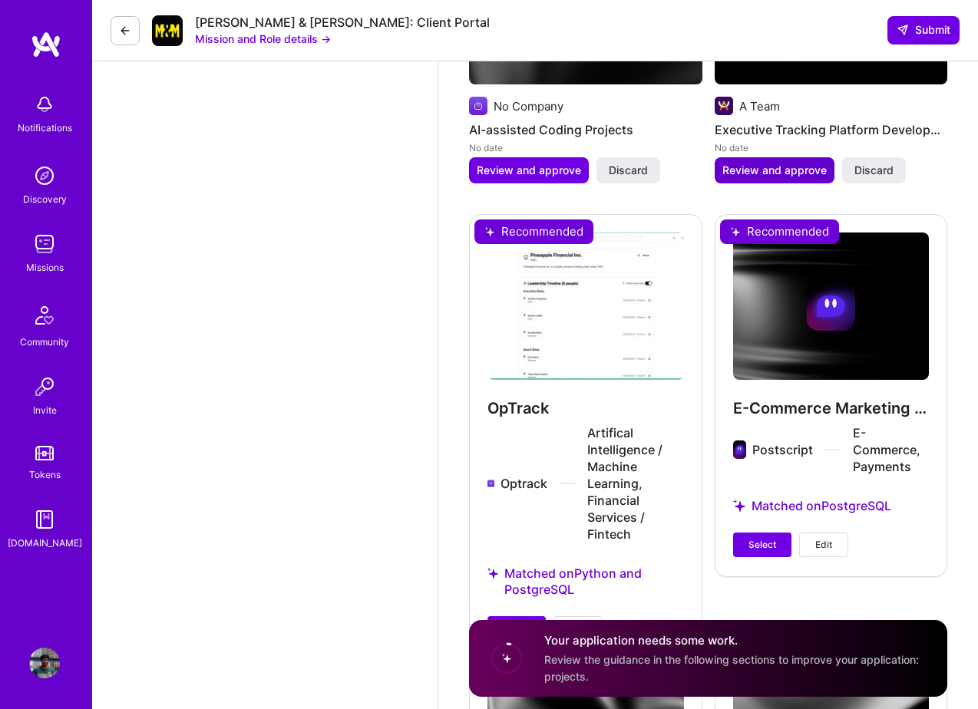
scroll to position [2591, 0]
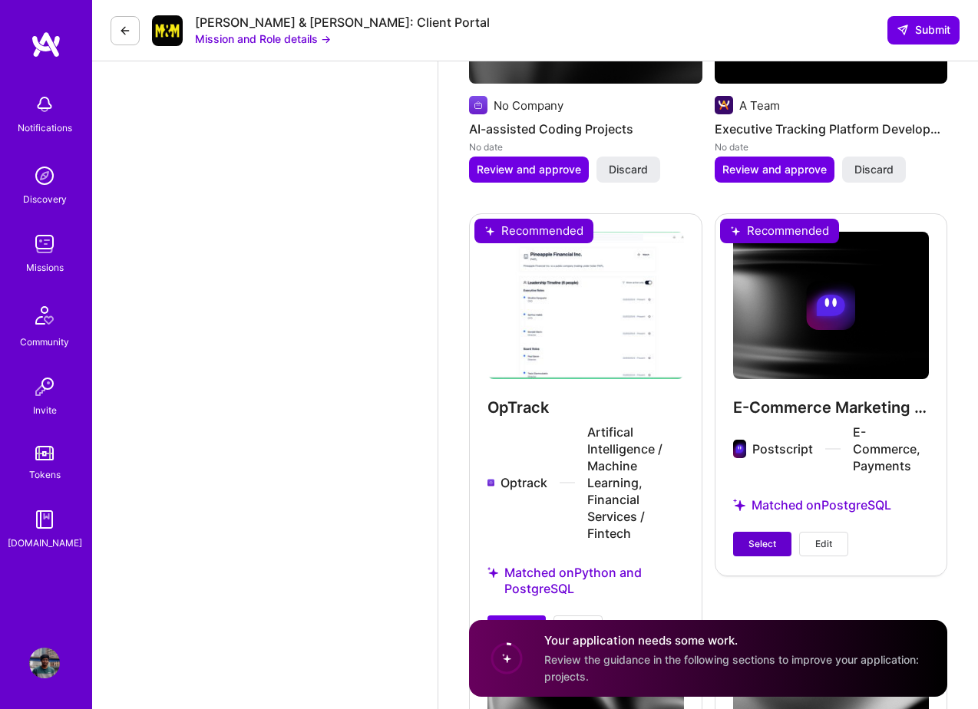
click at [761, 537] on span "Select" at bounding box center [762, 544] width 28 height 14
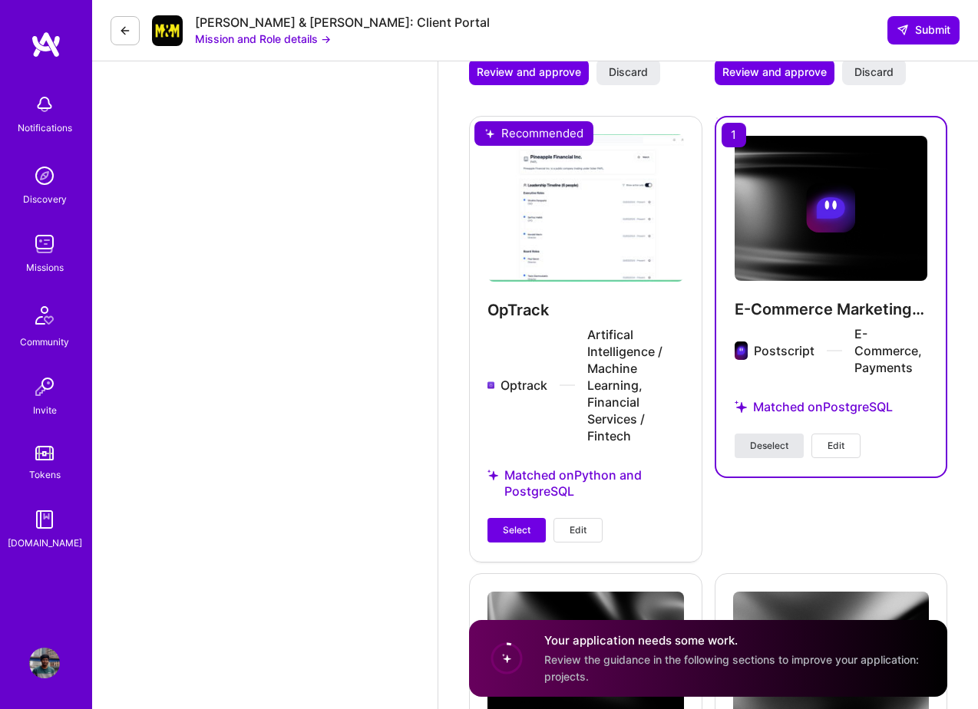
scroll to position [2690, 0]
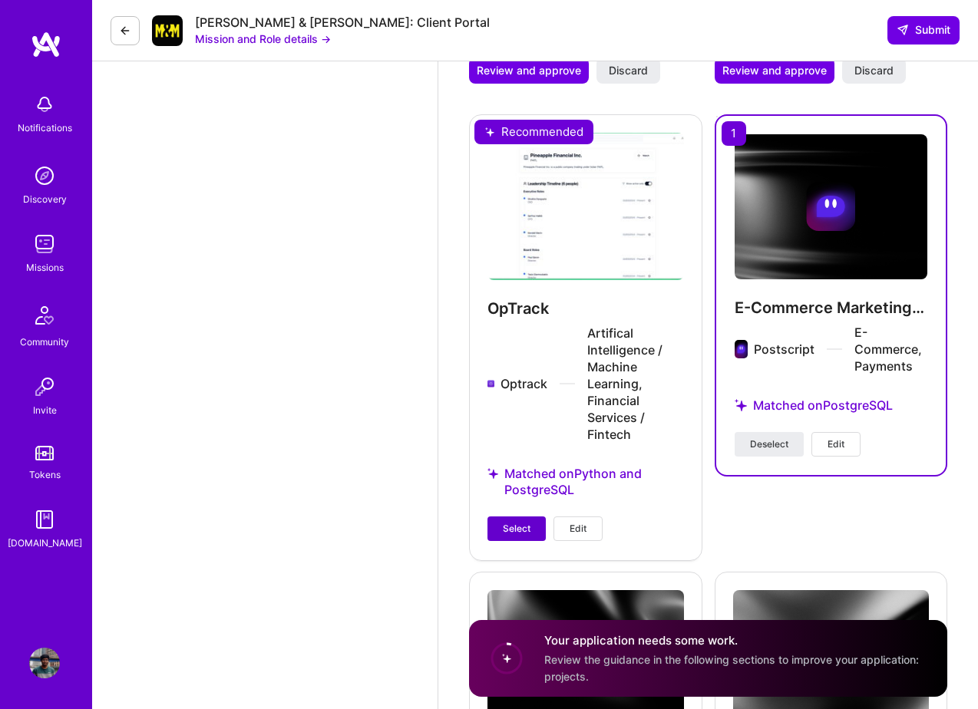
click at [525, 517] on button "Select" at bounding box center [516, 529] width 58 height 25
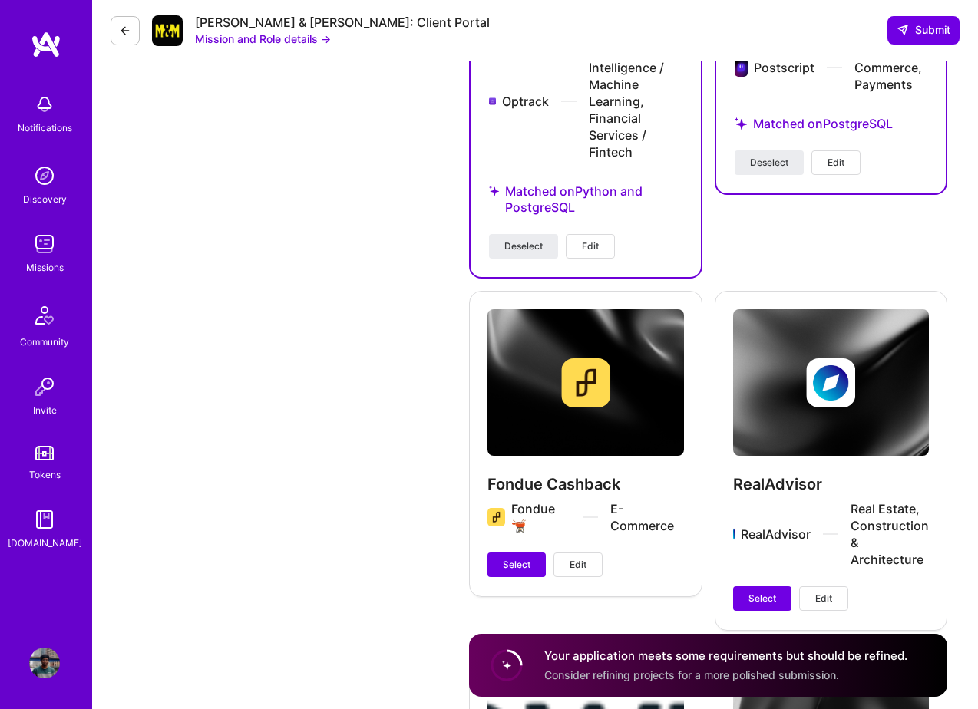
scroll to position [2959, 0]
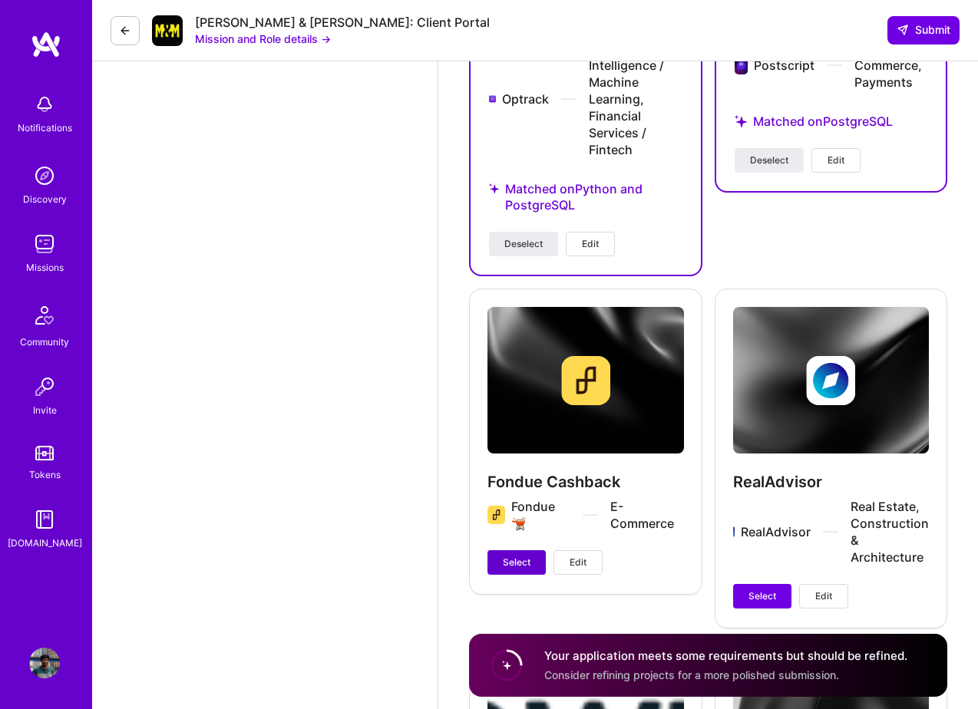
click at [526, 556] on span "Select" at bounding box center [517, 563] width 28 height 14
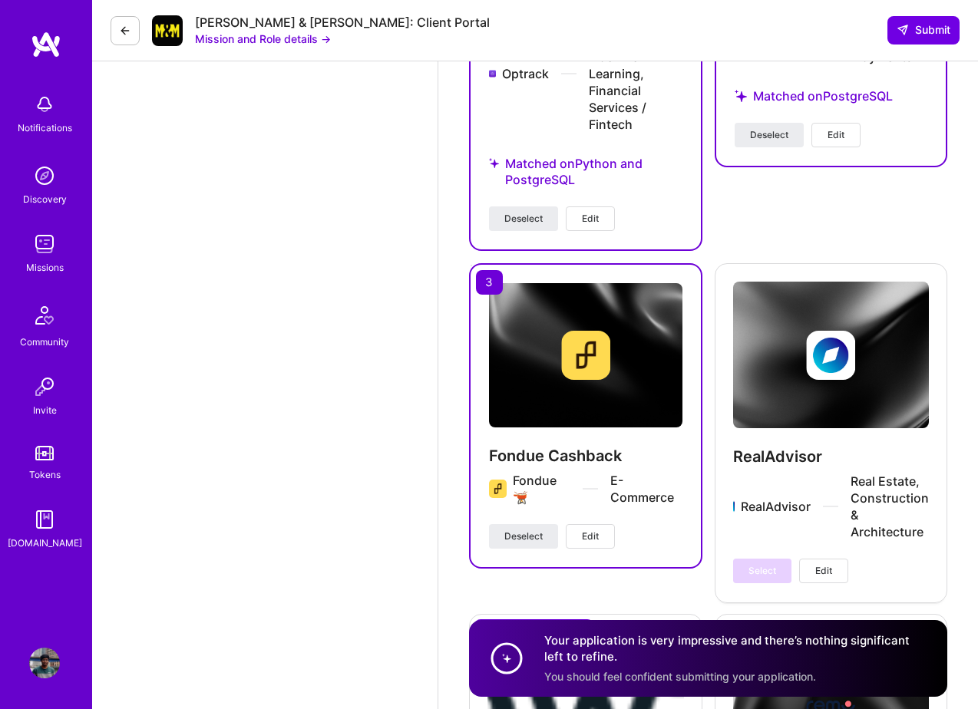
scroll to position [2986, 0]
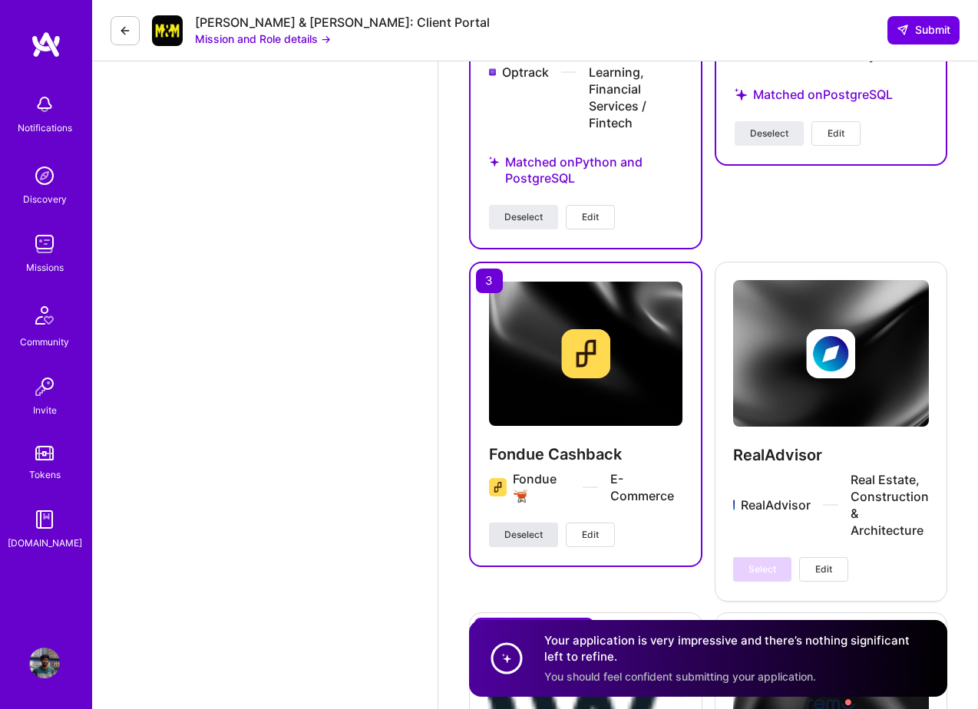
click at [521, 528] on span "Deselect" at bounding box center [523, 535] width 38 height 14
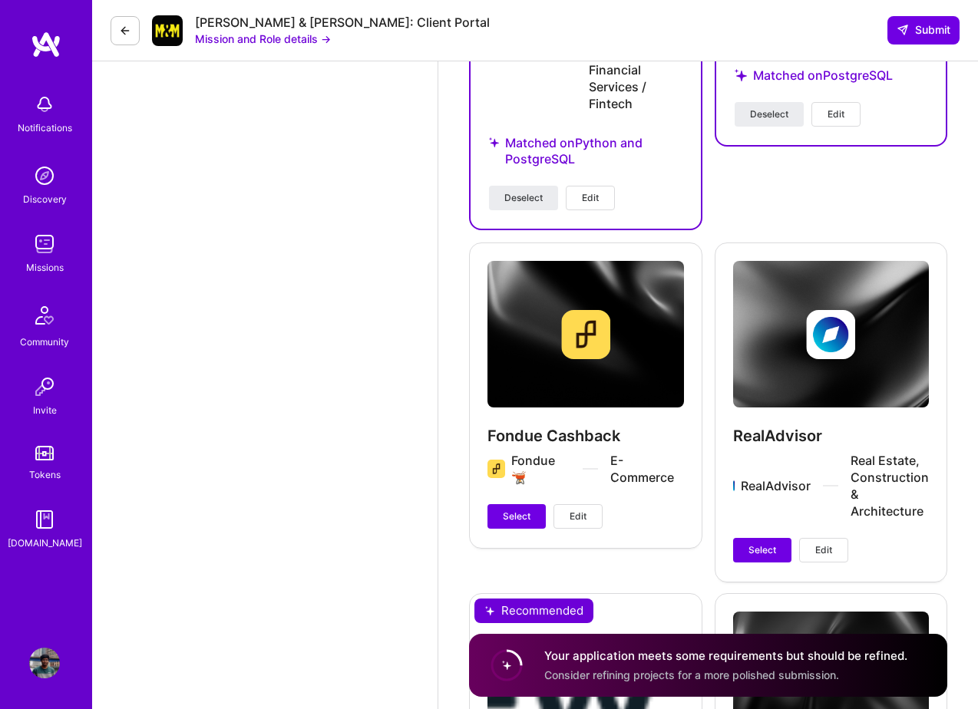
scroll to position [3024, 0]
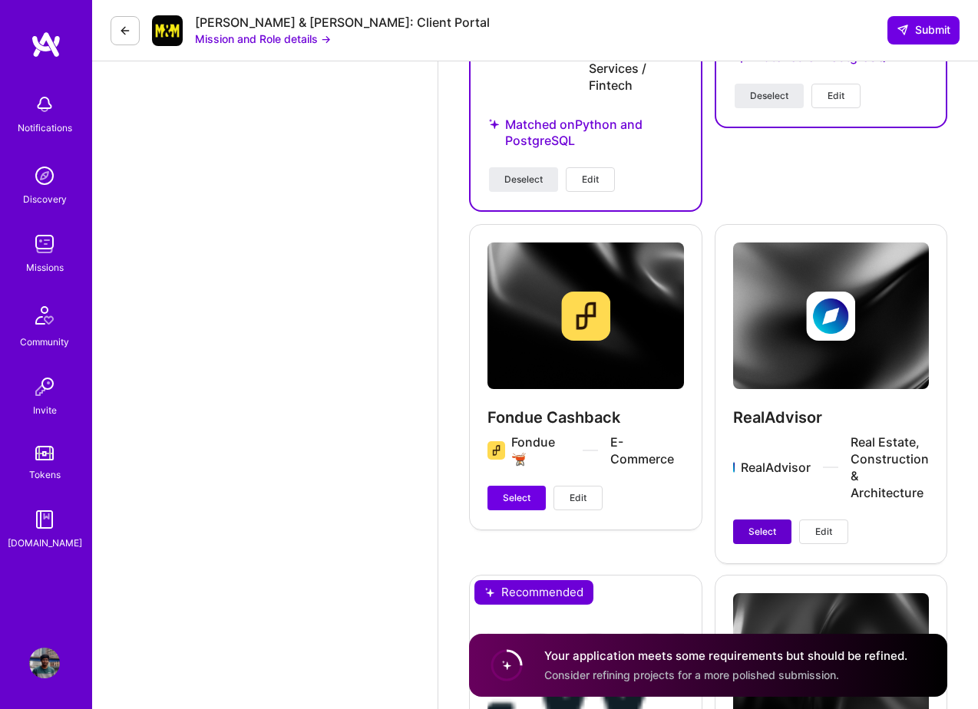
click at [754, 525] on span "Select" at bounding box center [762, 532] width 28 height 14
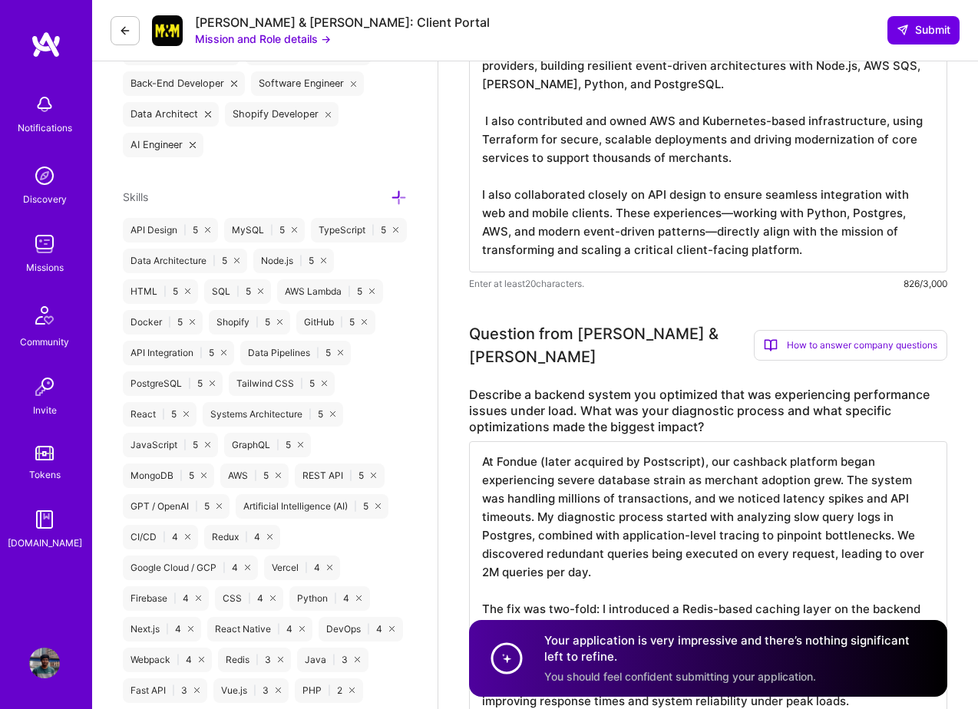
scroll to position [0, 0]
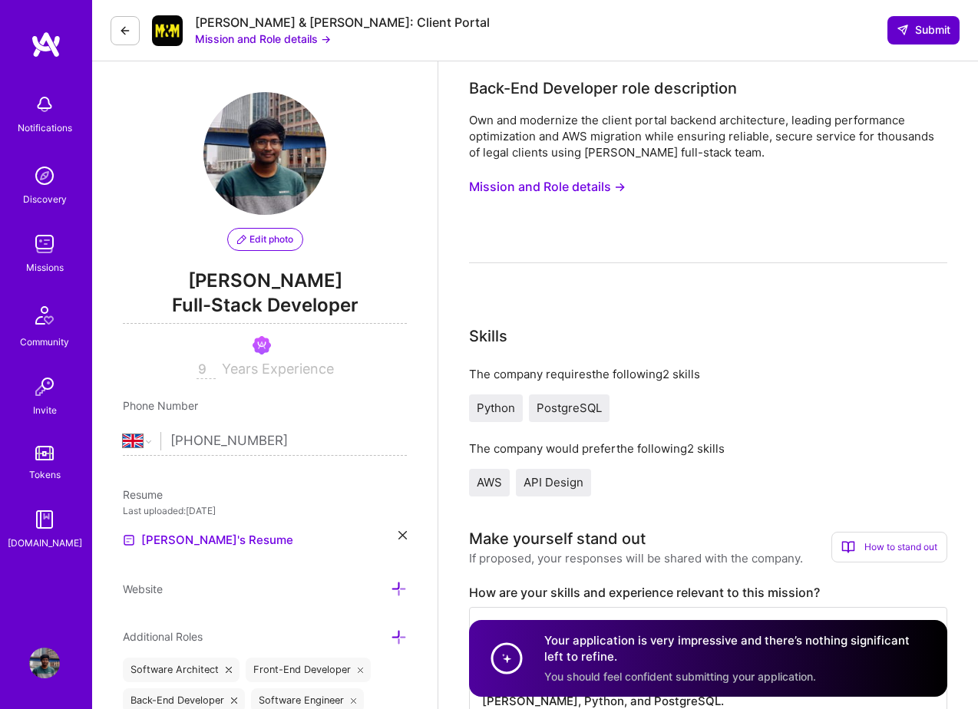
click at [919, 25] on span "Submit" at bounding box center [923, 29] width 54 height 15
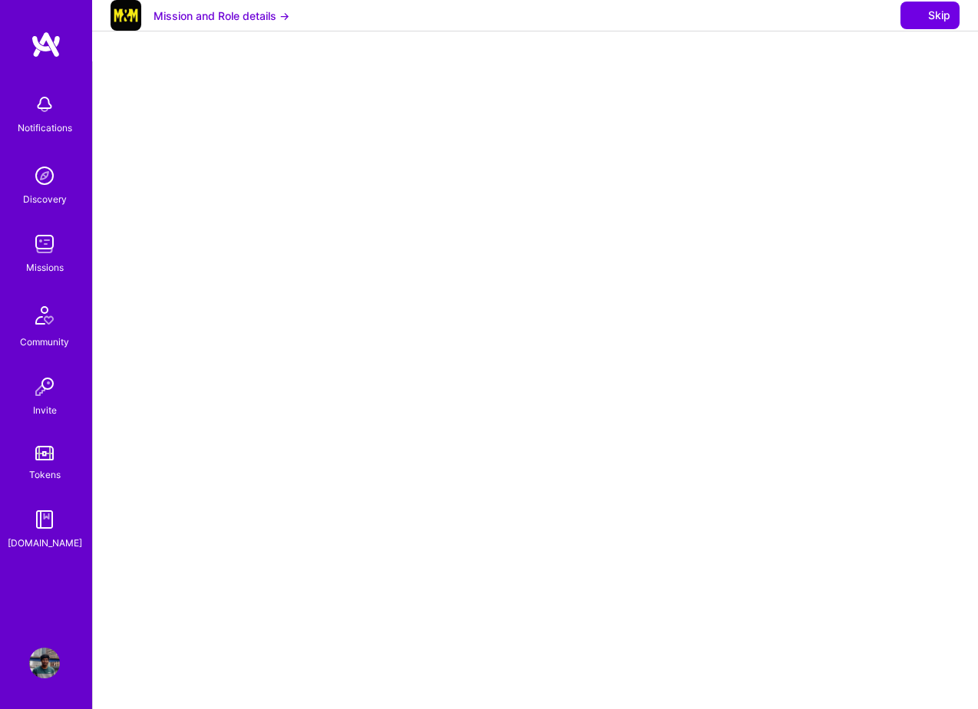
select select "GB"
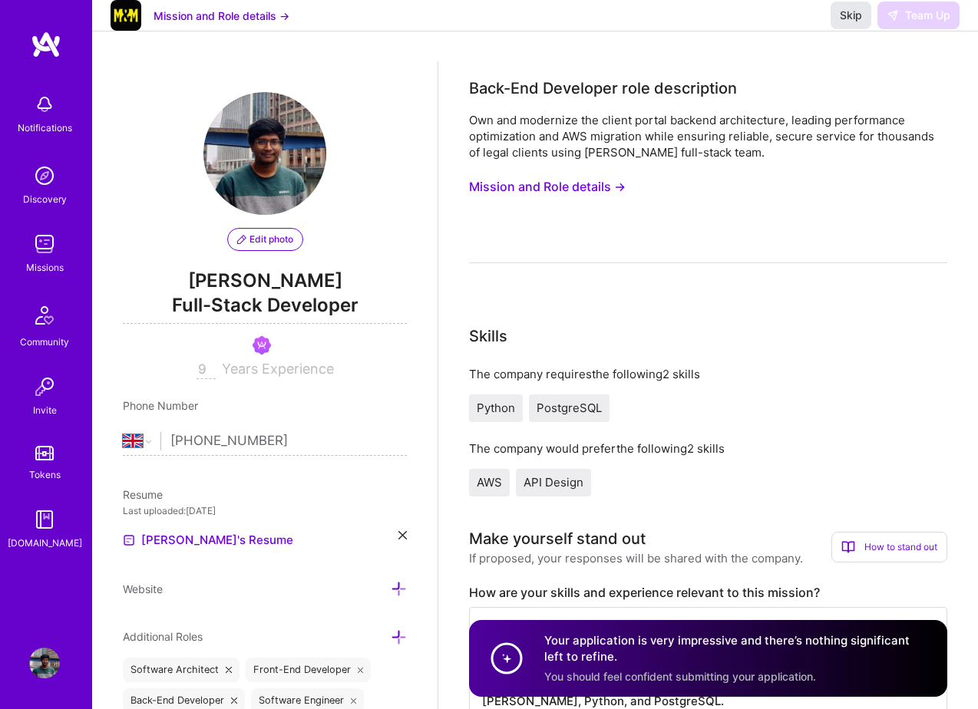
click at [852, 23] on span "Skip" at bounding box center [851, 15] width 22 height 15
click at [837, 29] on button "Skip" at bounding box center [850, 16] width 41 height 28
click at [841, 23] on span "Skip" at bounding box center [851, 15] width 22 height 15
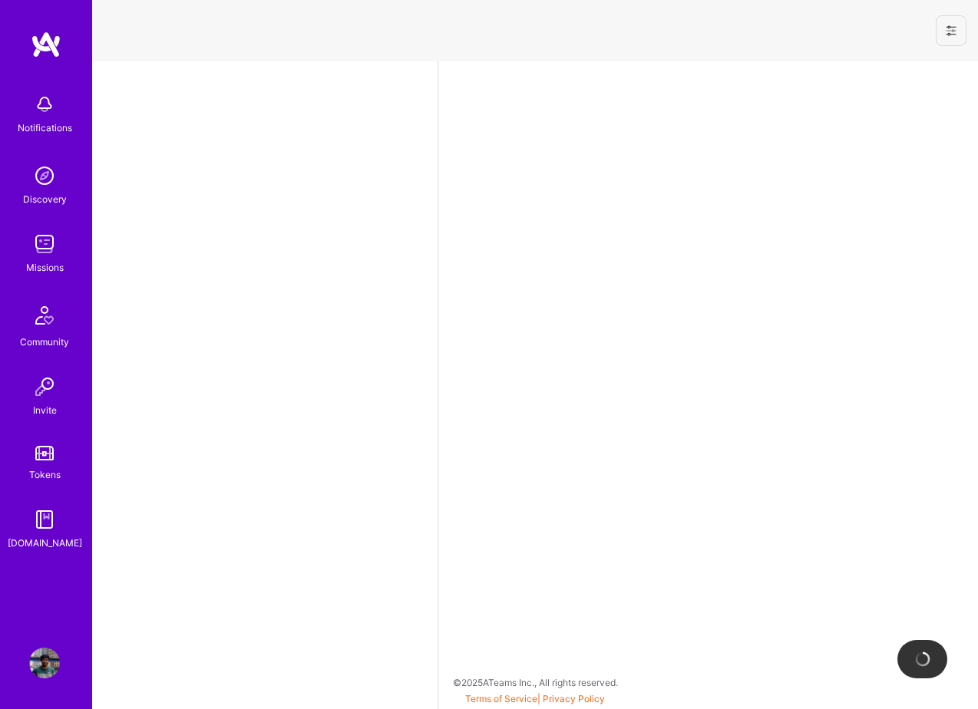
select select "GB"
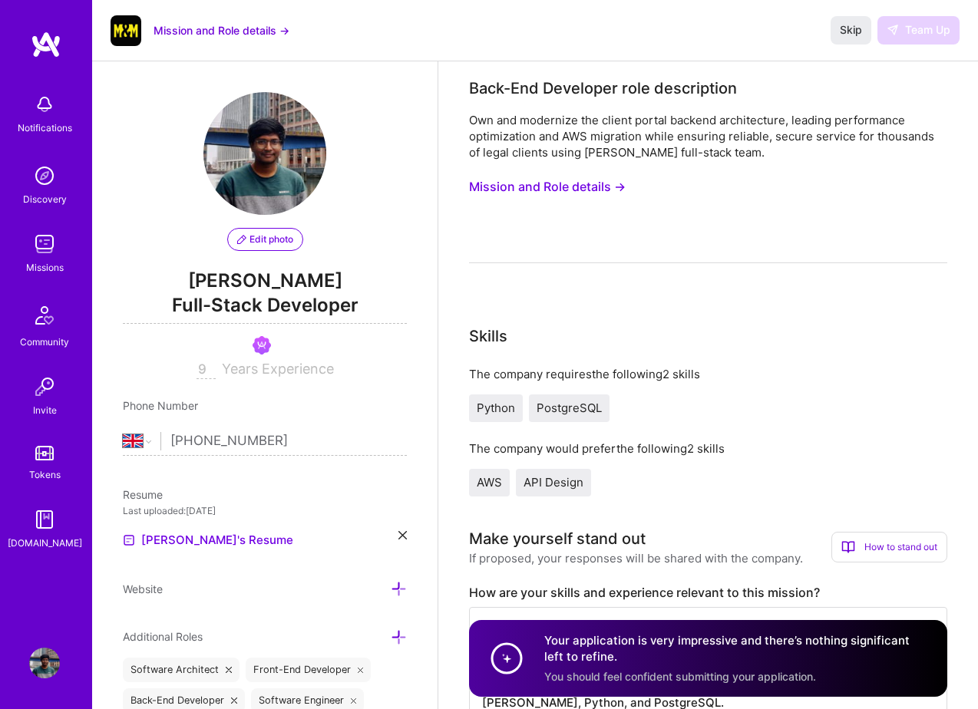
click at [45, 236] on img at bounding box center [44, 244] width 31 height 31
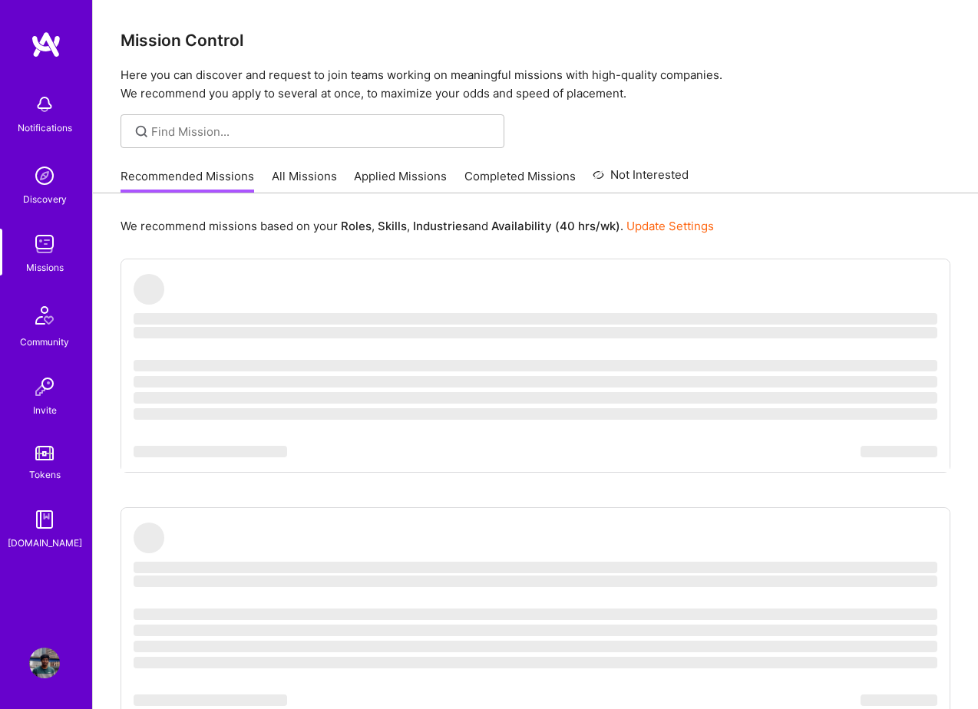
click at [513, 177] on link "Completed Missions" at bounding box center [519, 180] width 111 height 25
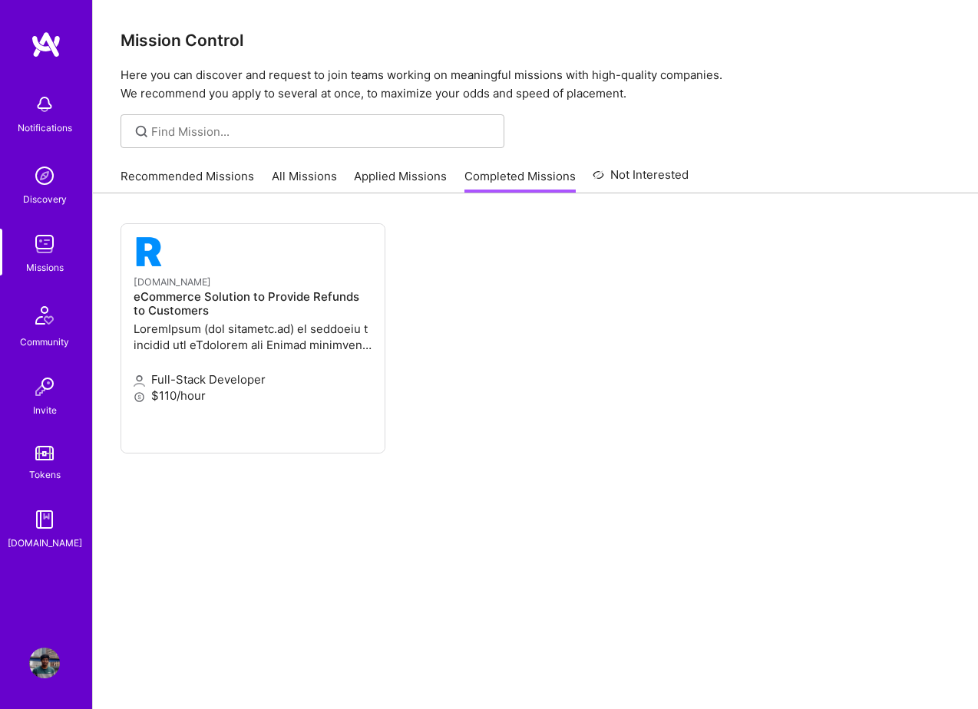
click at [405, 177] on link "Applied Missions" at bounding box center [400, 180] width 93 height 25
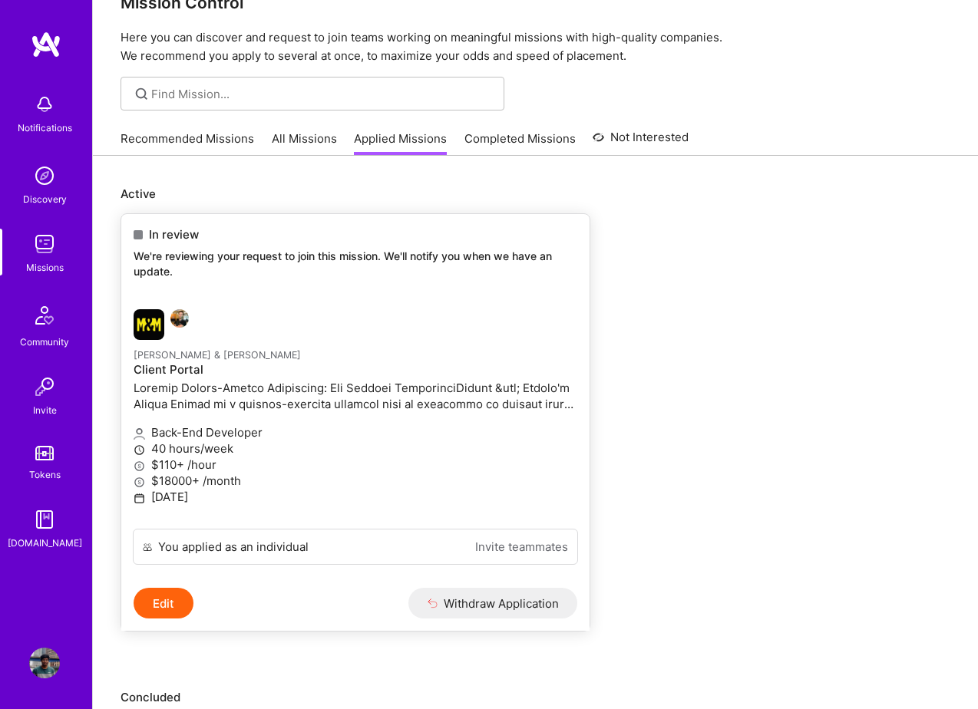
scroll to position [41, 0]
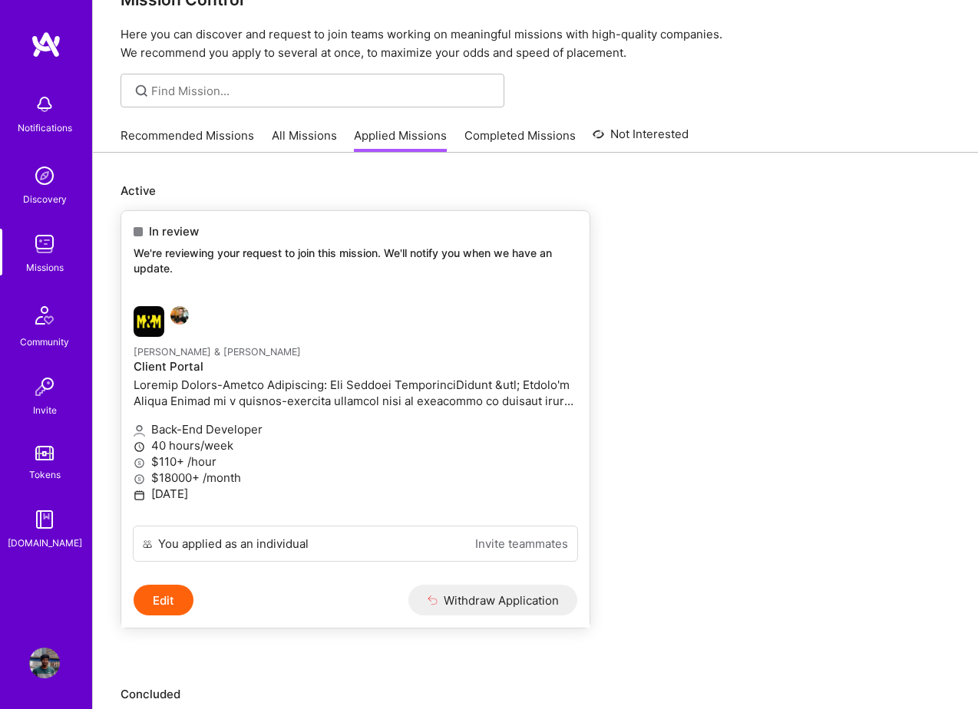
click at [318, 281] on div "In review We're reviewing your request to join this mission. We'll notify you w…" at bounding box center [355, 252] width 468 height 83
click at [165, 607] on button "Edit" at bounding box center [164, 600] width 60 height 31
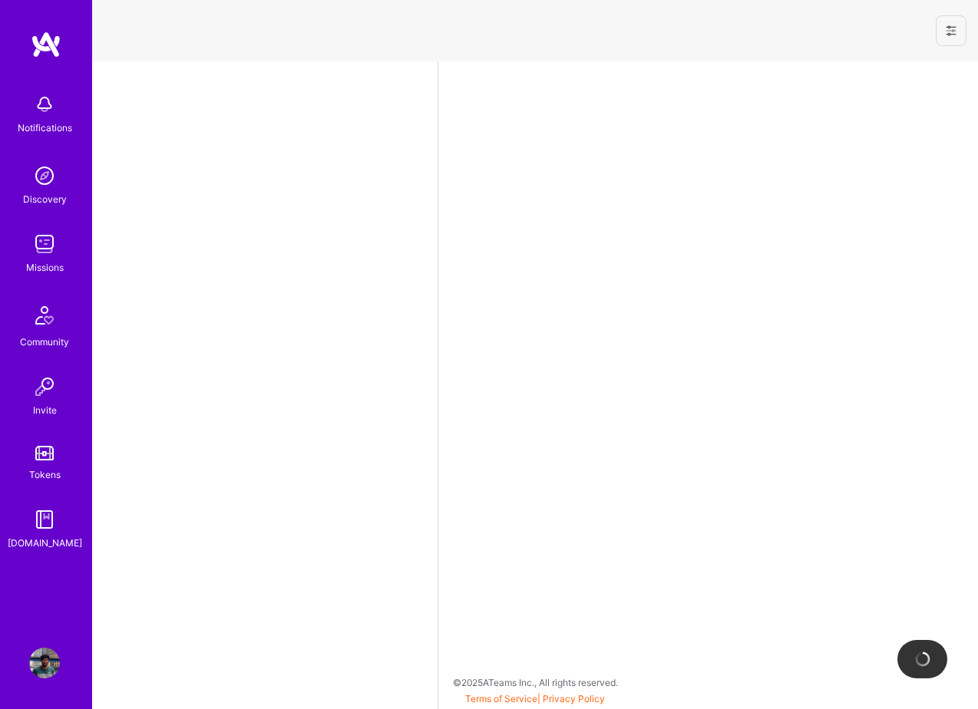
select select "GB"
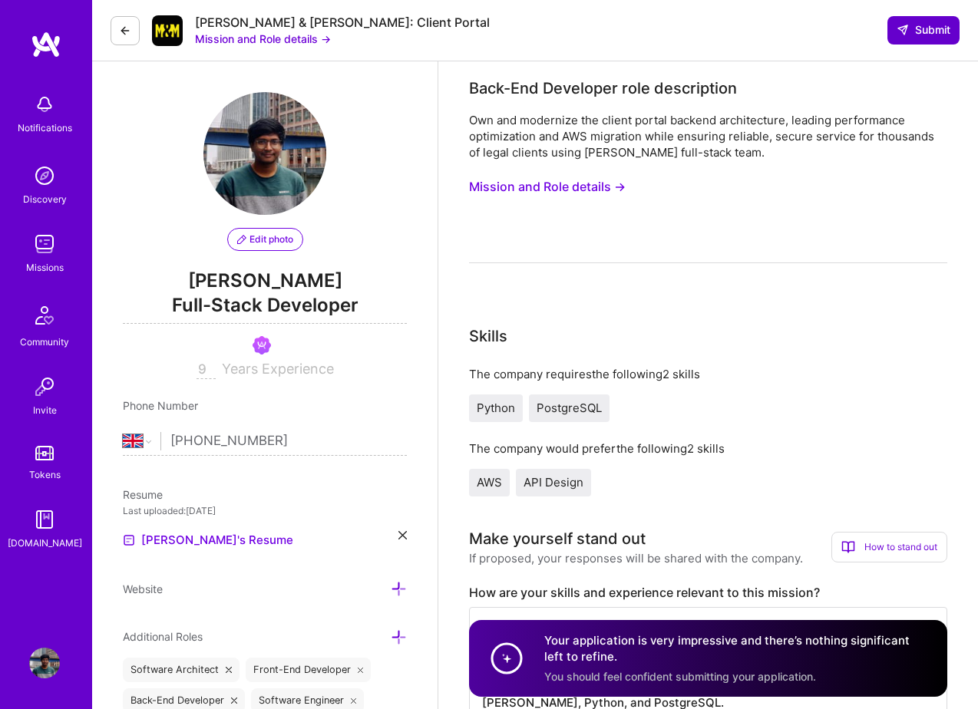
click at [915, 26] on span "Submit" at bounding box center [923, 29] width 54 height 15
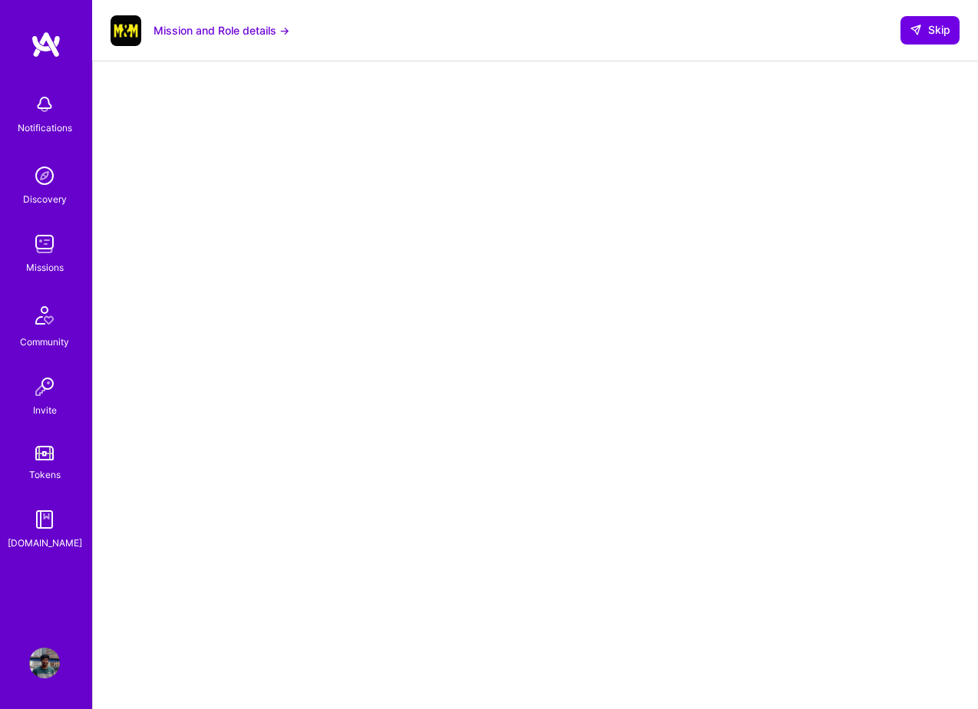
scroll to position [154, 0]
select select "GB"
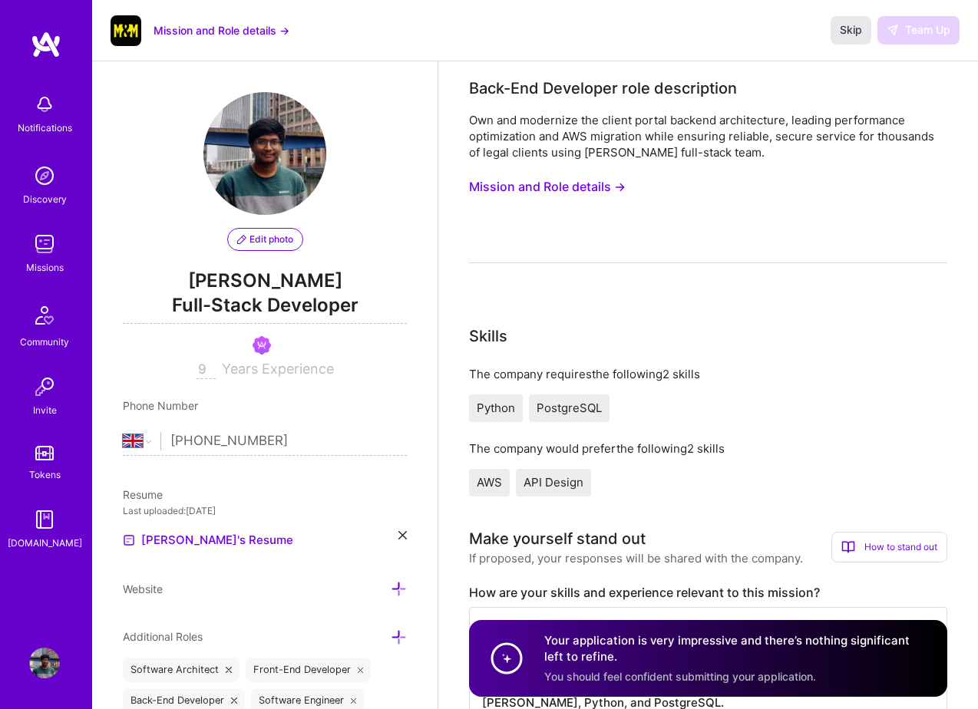
click at [850, 29] on span "Skip" at bounding box center [851, 29] width 22 height 15
click at [46, 251] on img at bounding box center [44, 244] width 31 height 31
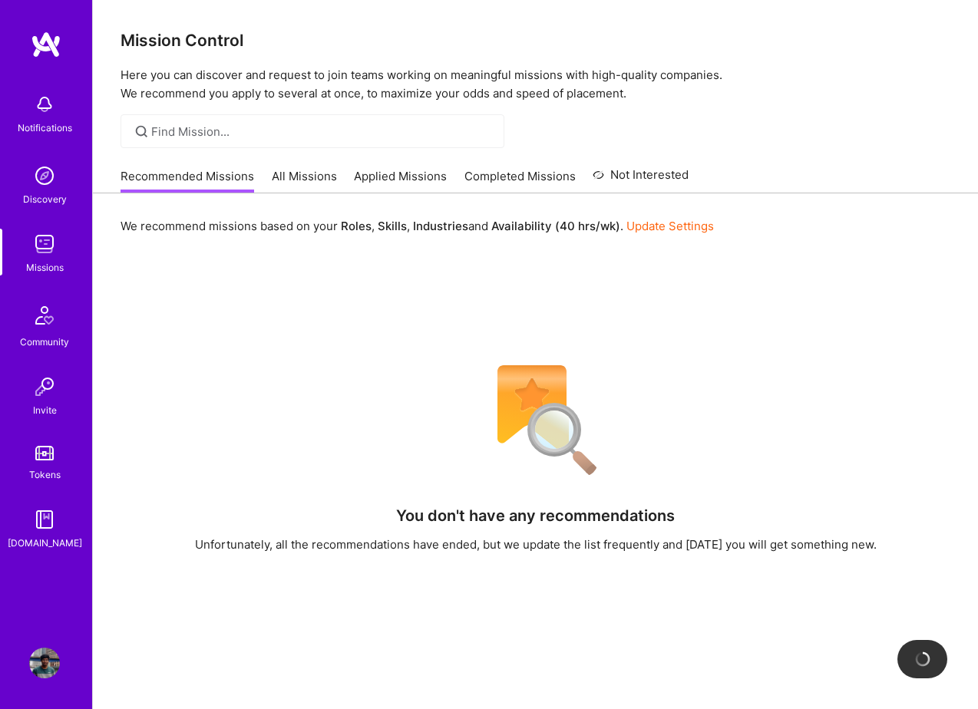
click at [412, 171] on link "Applied Missions" at bounding box center [400, 180] width 93 height 25
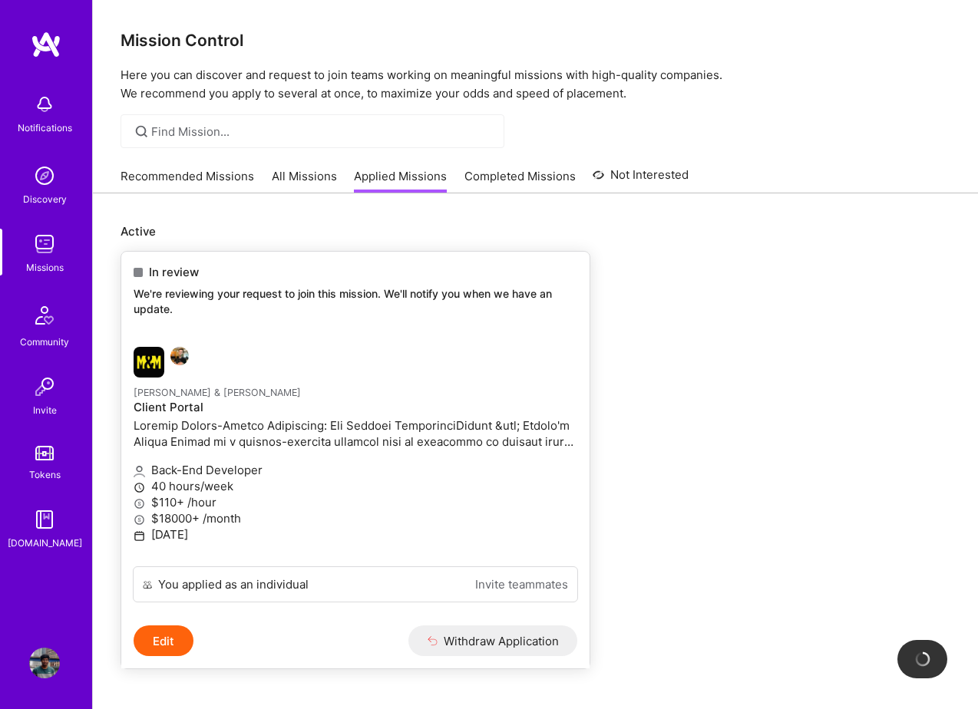
scroll to position [77, 0]
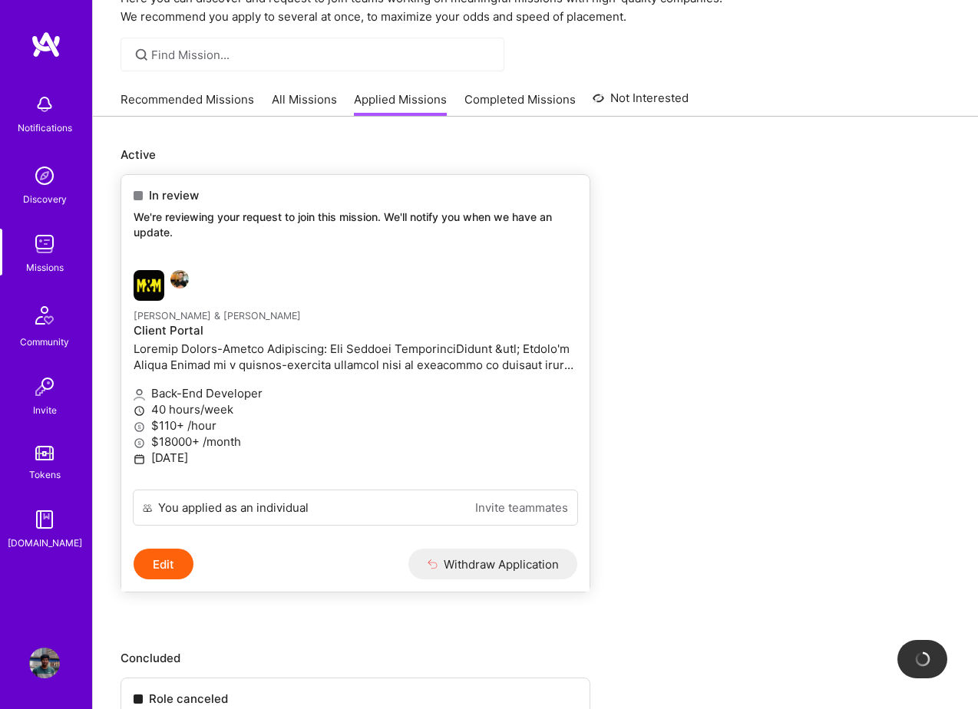
click at [184, 560] on button "Edit" at bounding box center [164, 564] width 60 height 31
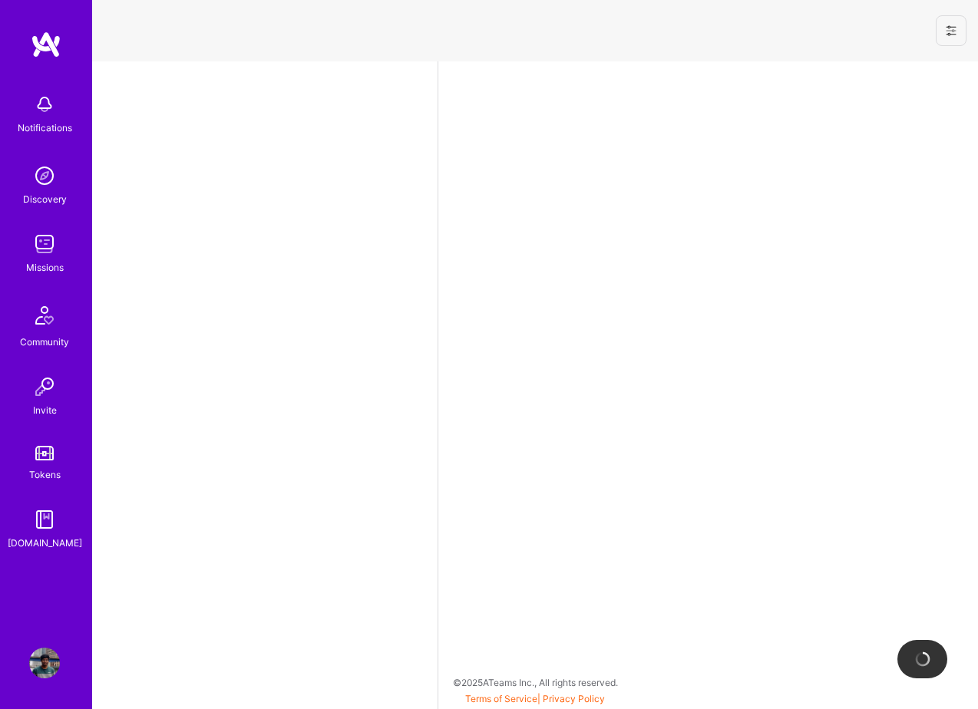
select select "GB"
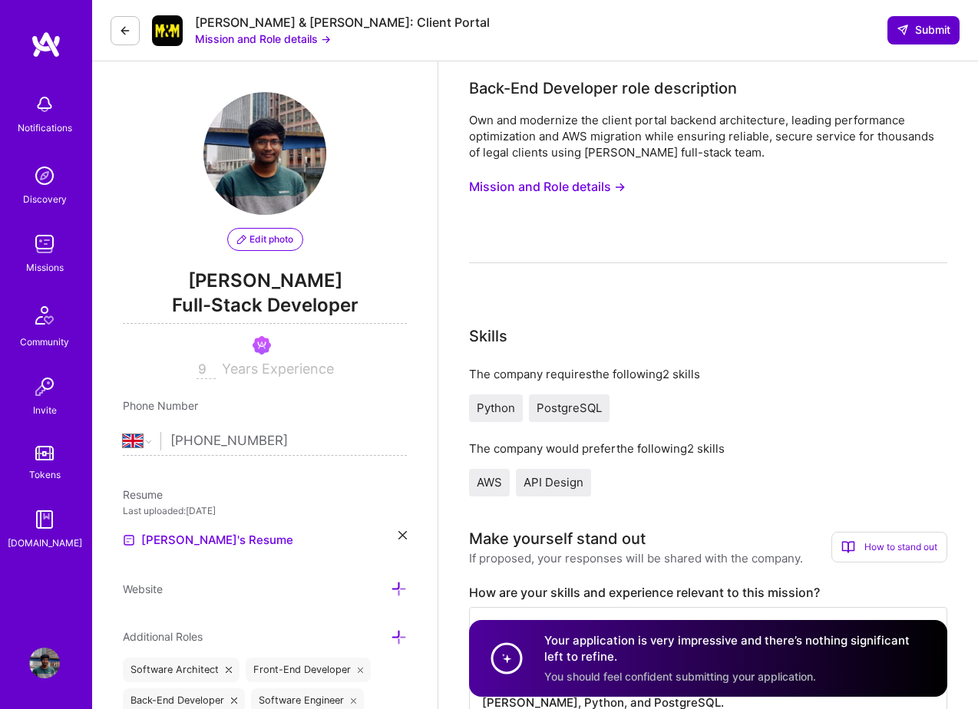
click at [926, 33] on span "Submit" at bounding box center [923, 29] width 54 height 15
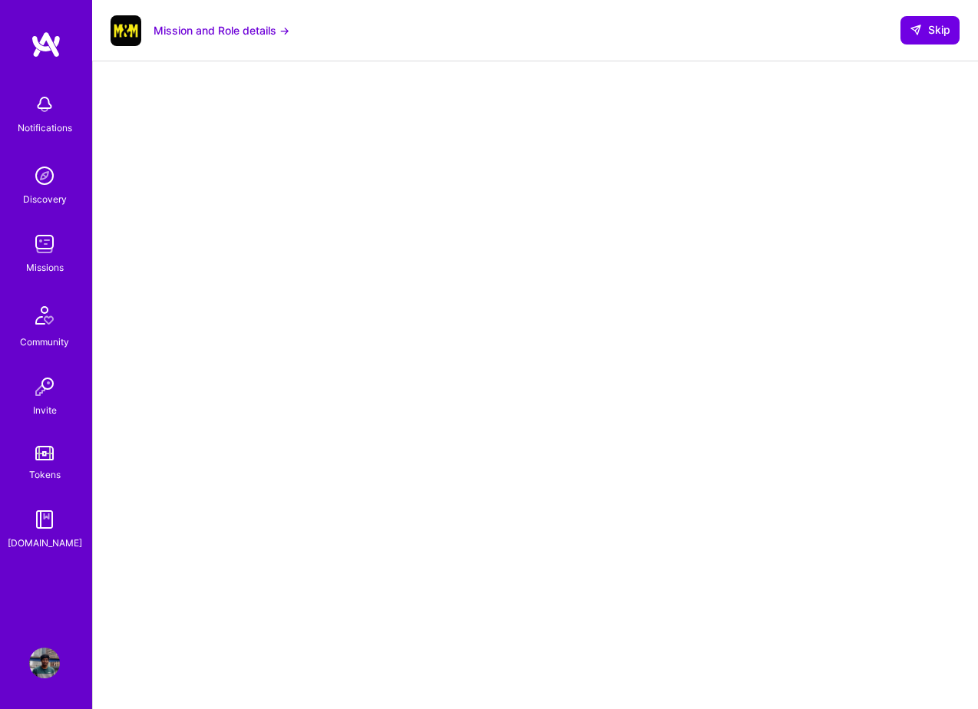
scroll to position [154, 0]
select select "GB"
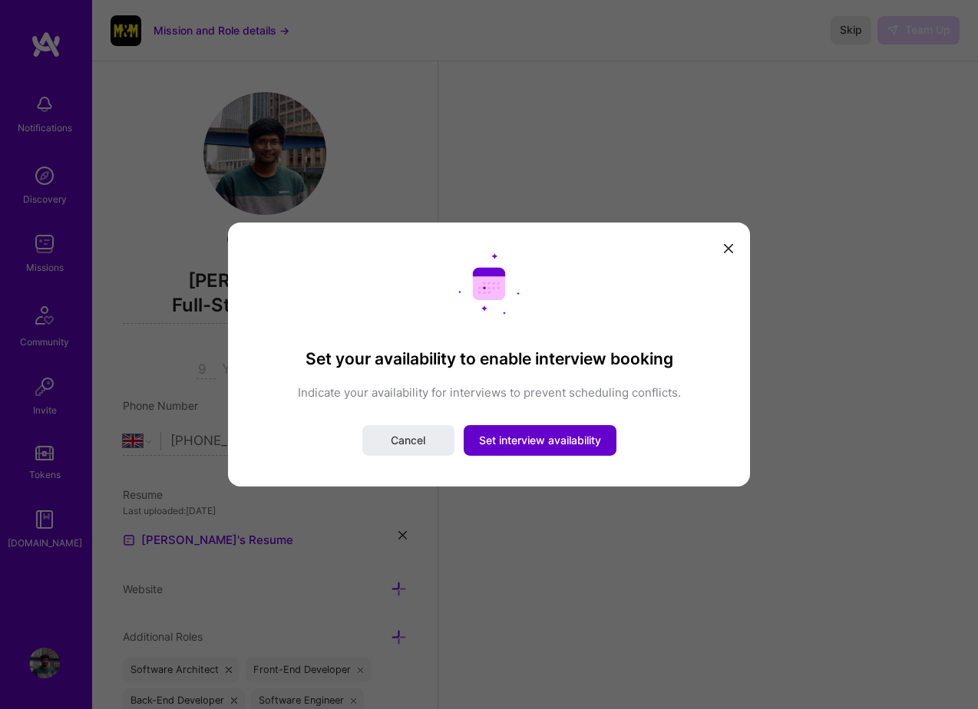
click at [523, 440] on span "Set interview availability" at bounding box center [540, 440] width 122 height 15
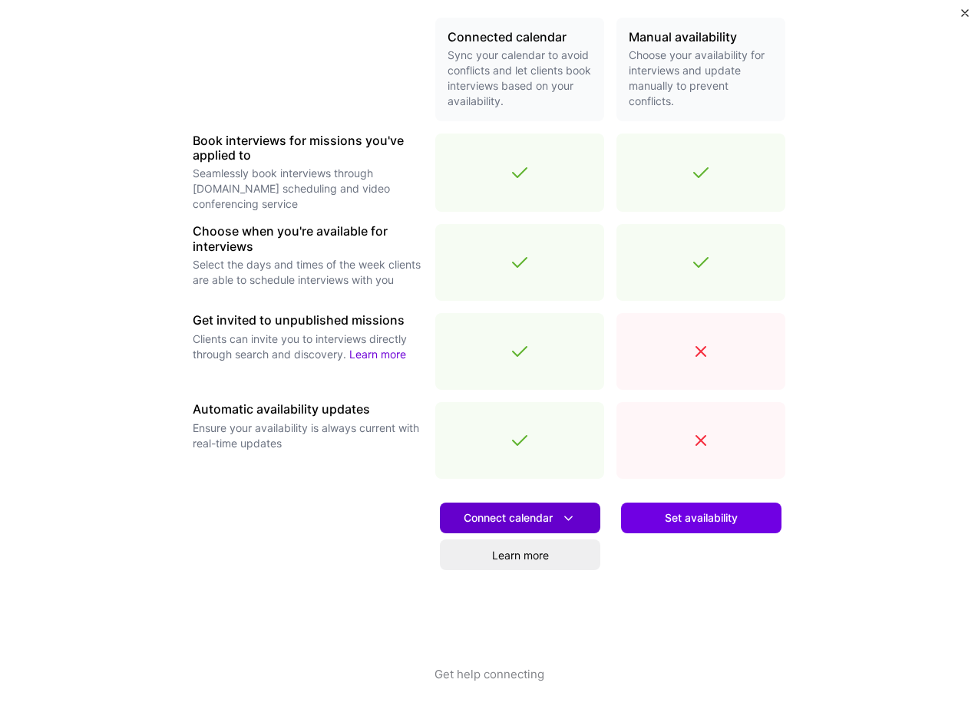
scroll to position [366, 0]
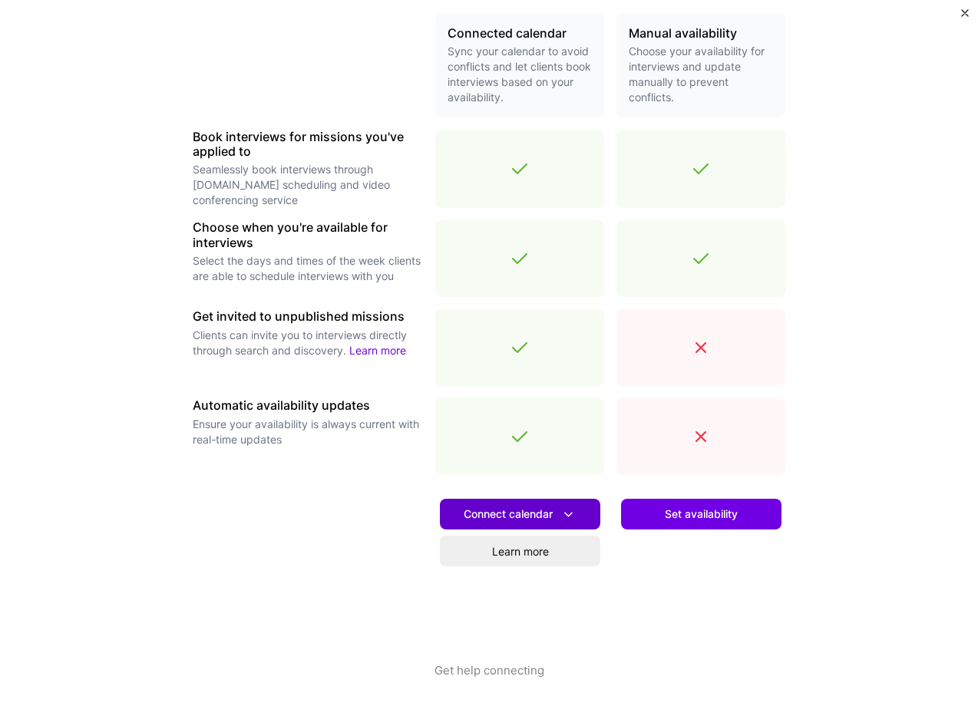
click at [531, 510] on span "Connect calendar" at bounding box center [520, 515] width 113 height 16
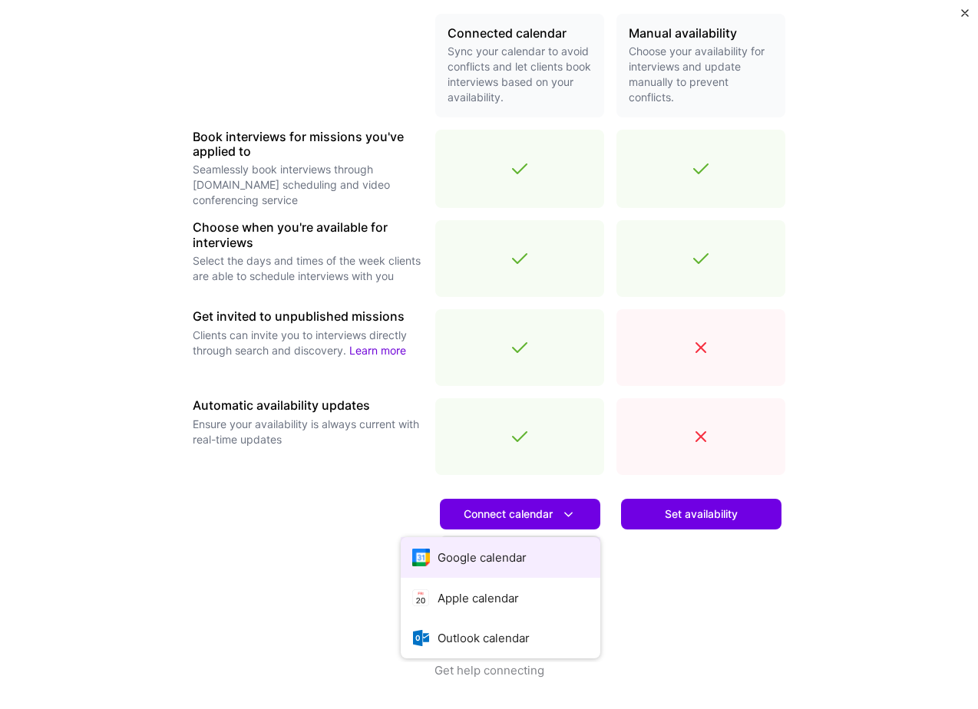
click at [491, 550] on button "Google calendar" at bounding box center [501, 557] width 200 height 41
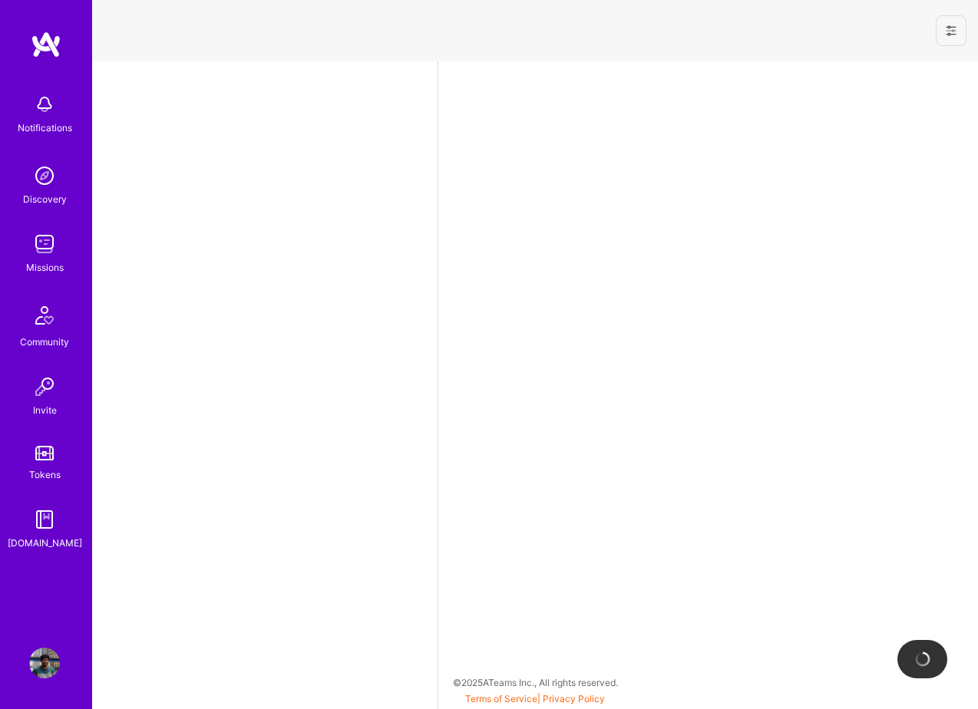
select select "GB"
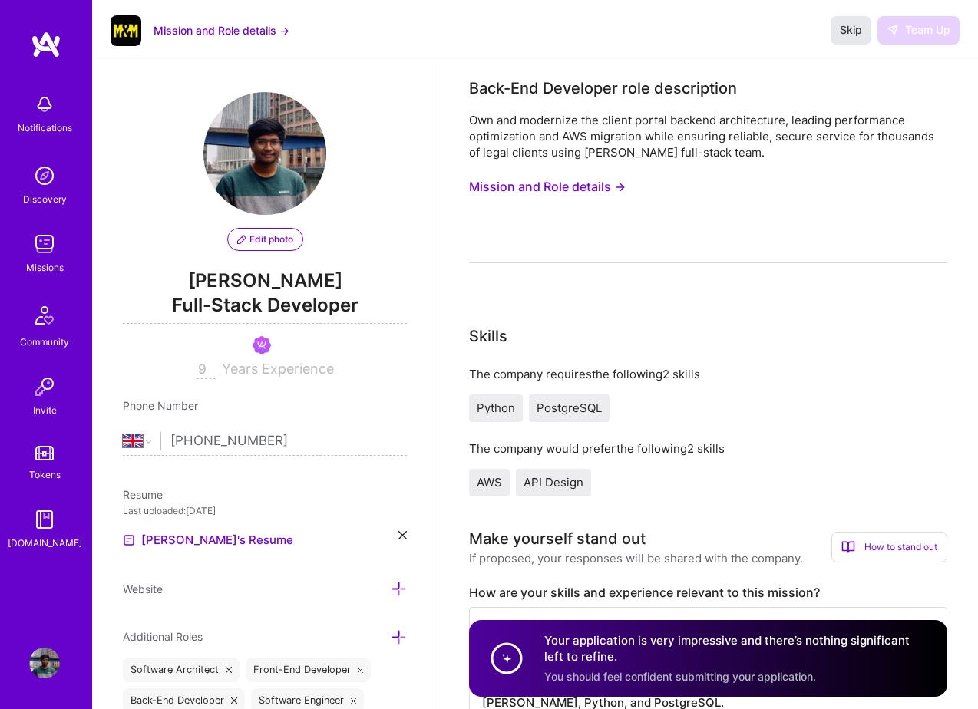
click at [842, 20] on button "Skip" at bounding box center [850, 30] width 41 height 28
click at [556, 176] on button "Mission and Role details →" at bounding box center [547, 187] width 157 height 28
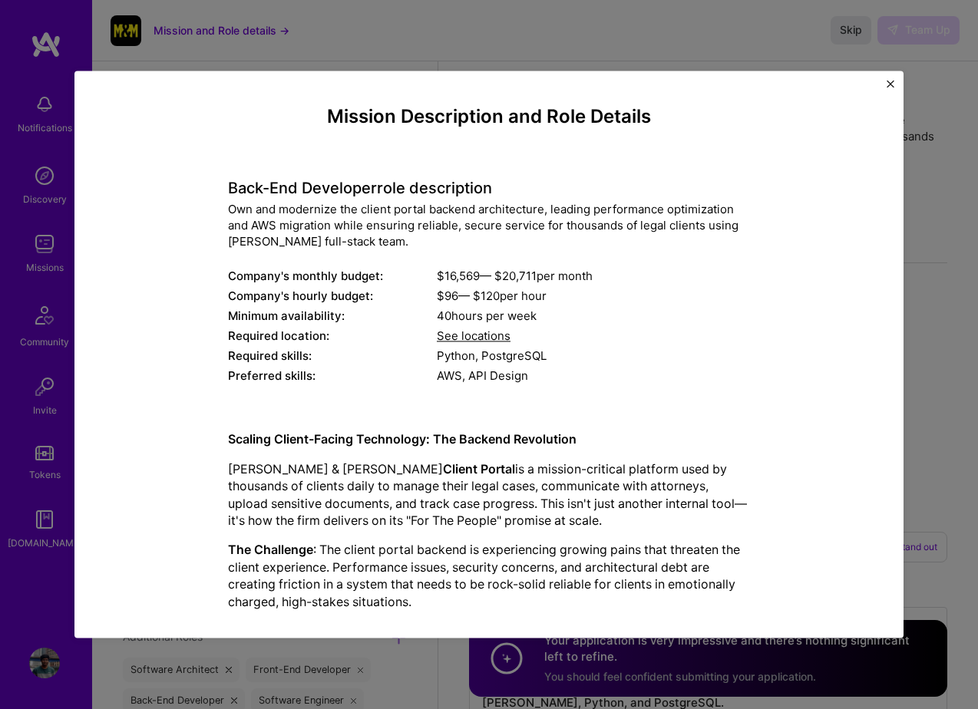
click at [887, 83] on img "Close" at bounding box center [890, 84] width 8 height 8
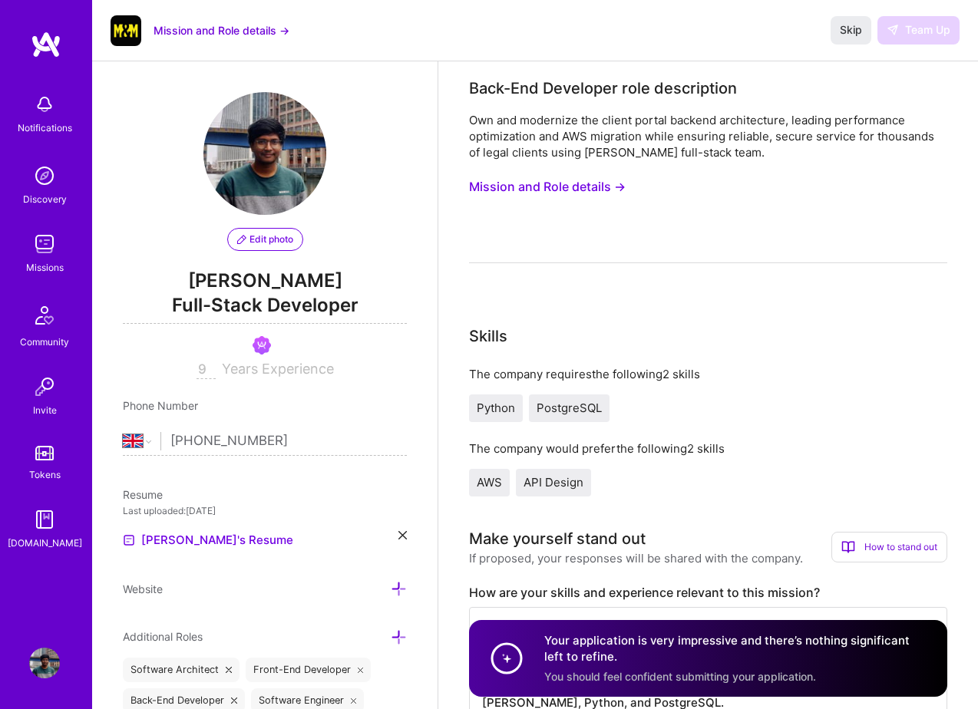
click at [177, 25] on button "Mission and Role details →" at bounding box center [221, 30] width 136 height 16
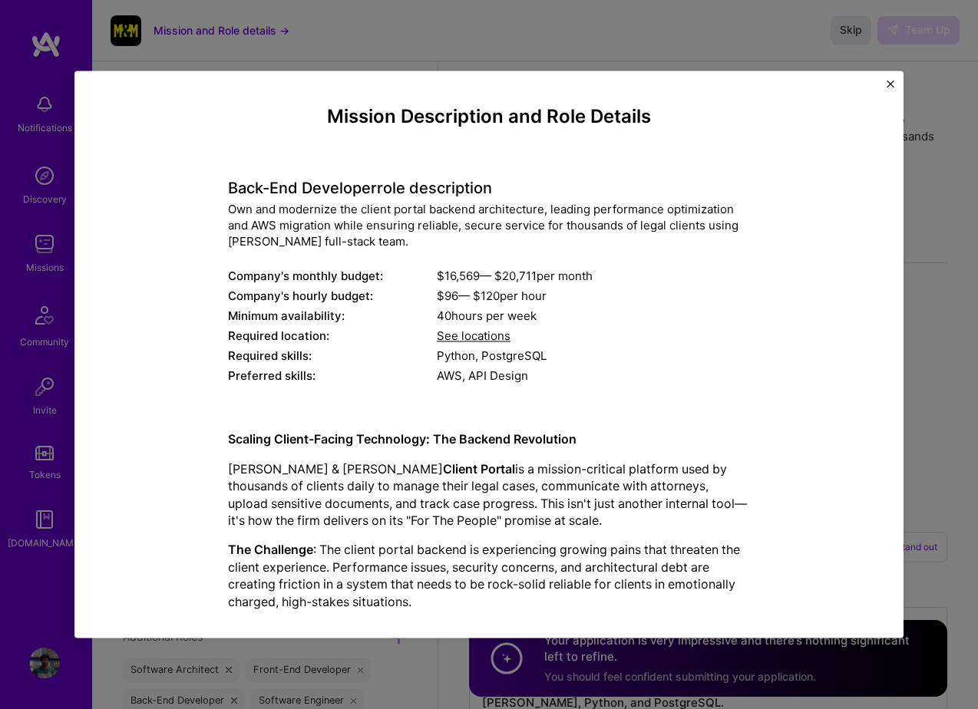
click at [111, 21] on div "Mission Description and Role Details Back-End Developer role description Own an…" at bounding box center [489, 354] width 978 height 709
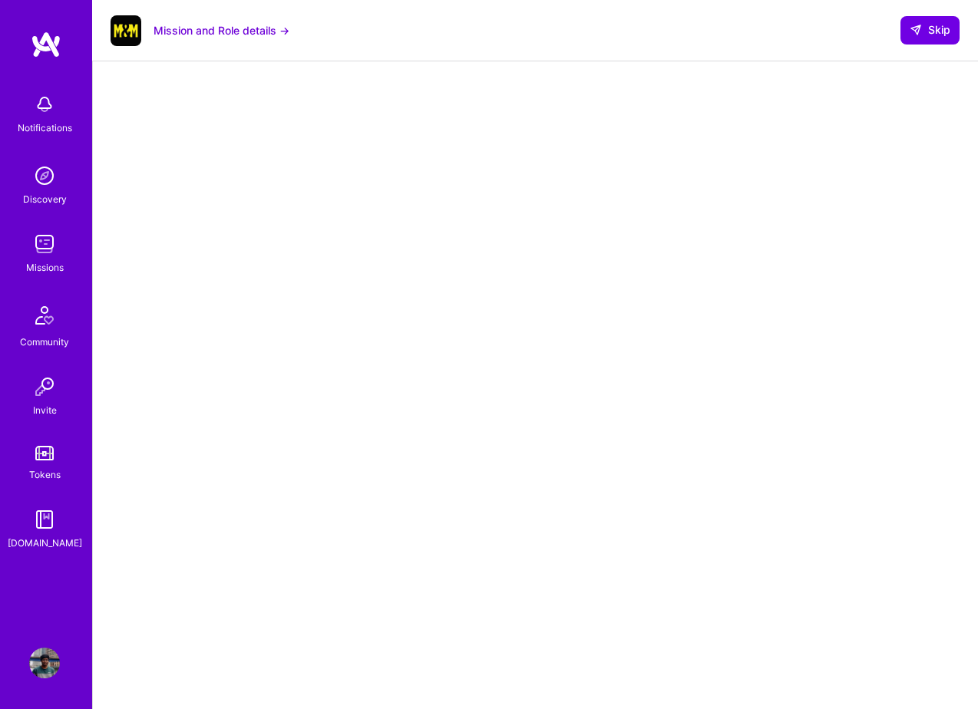
click at [48, 251] on img at bounding box center [44, 244] width 31 height 31
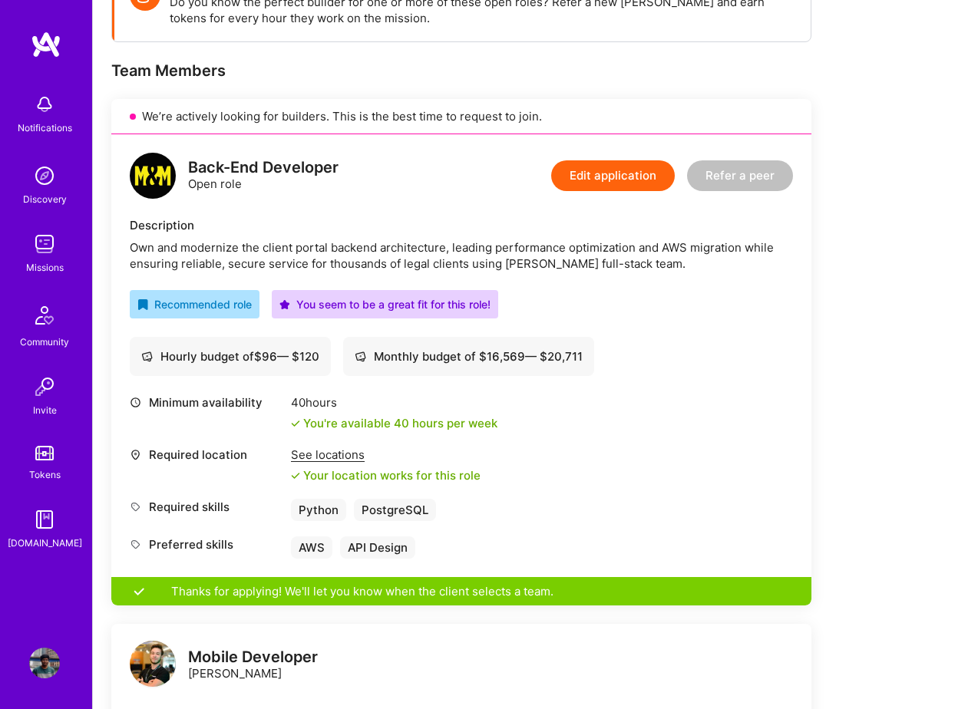
scroll to position [191, 0]
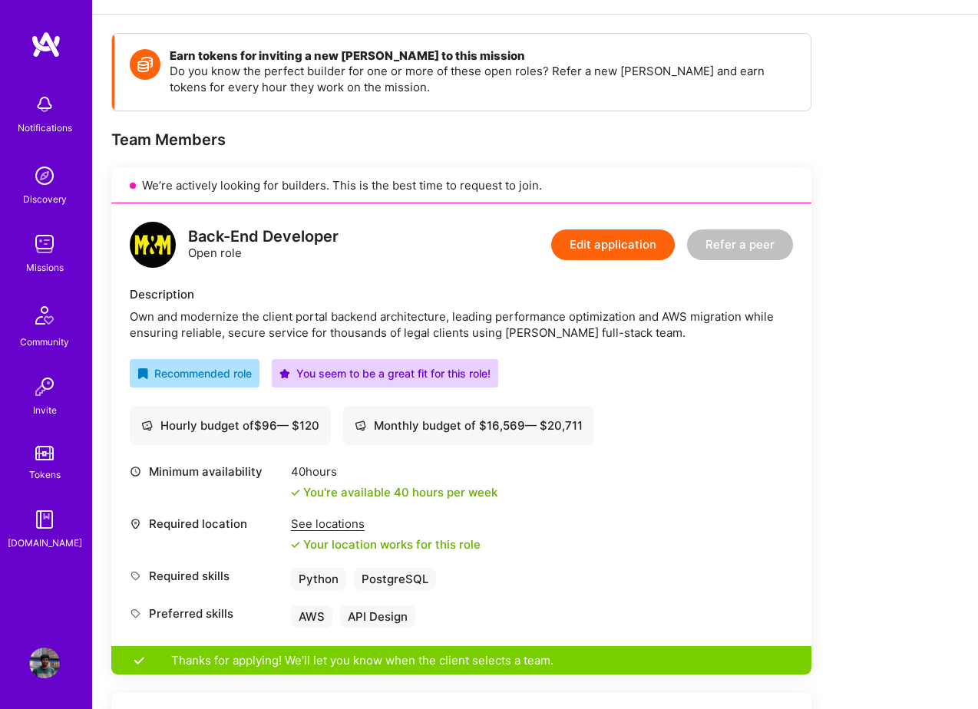
click at [284, 374] on icon at bounding box center [284, 373] width 11 height 11
